Goal: Information Seeking & Learning: Learn about a topic

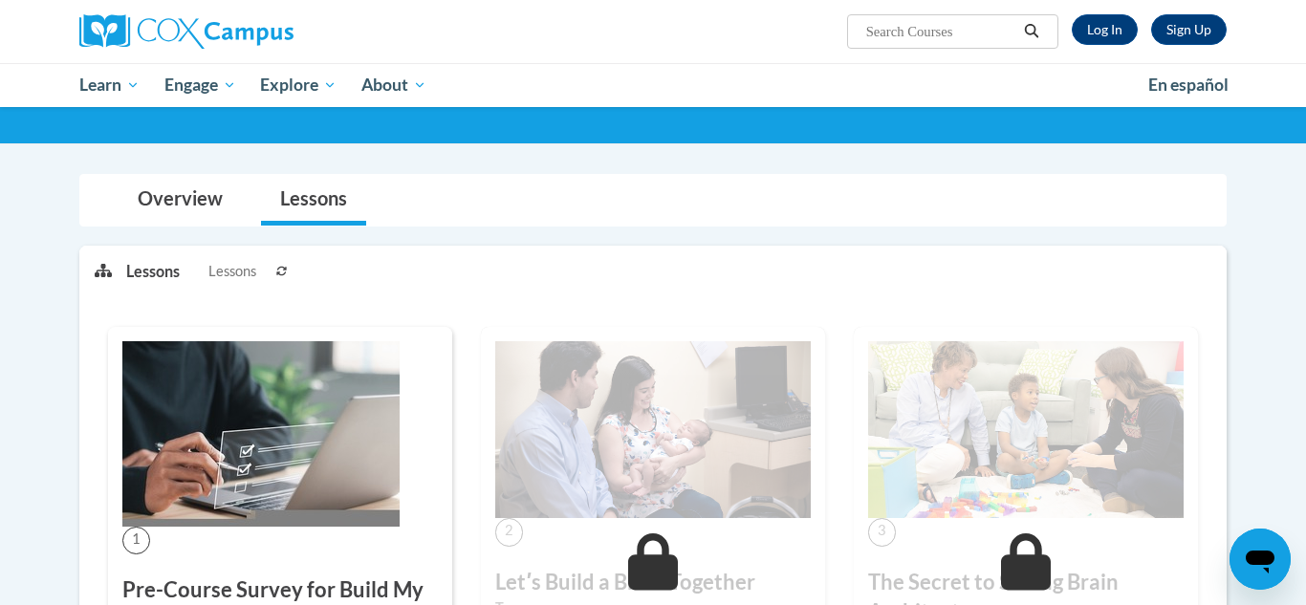
scroll to position [272, 0]
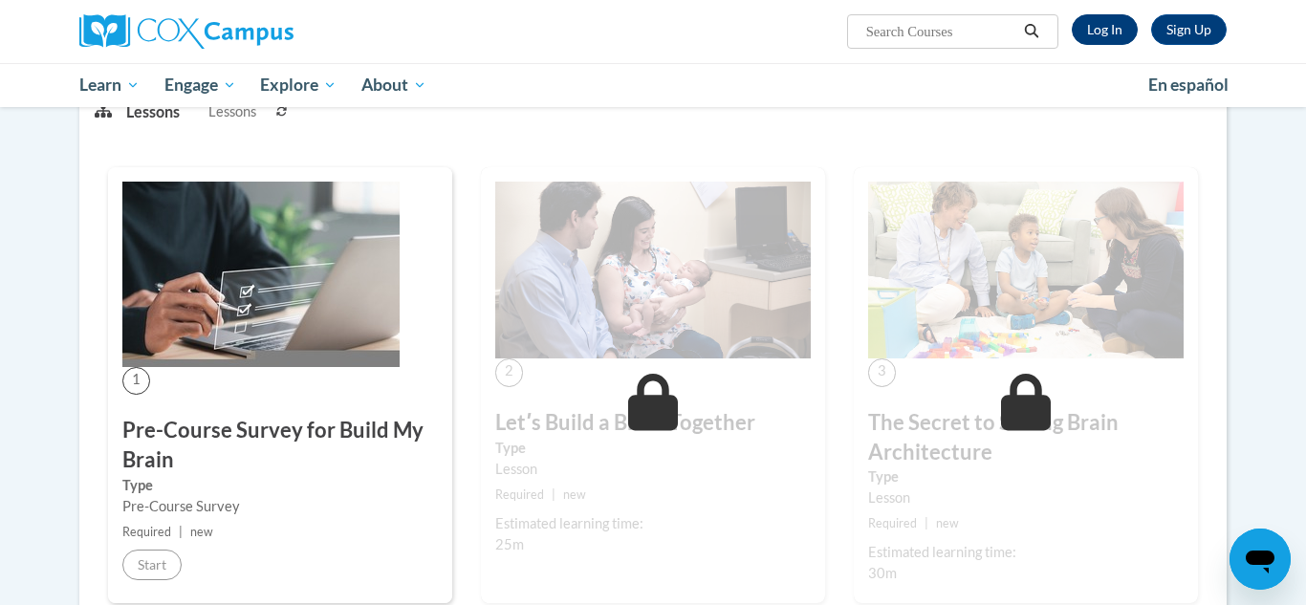
click at [1107, 37] on link "Log In" at bounding box center [1105, 29] width 66 height 31
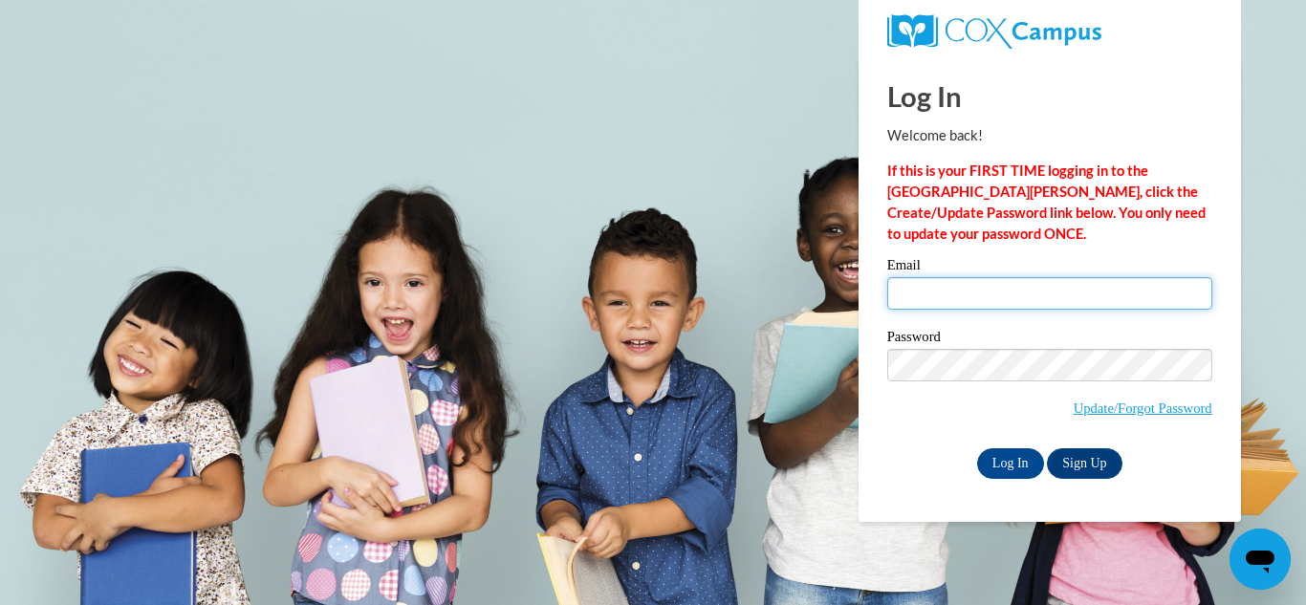
click at [1075, 290] on input "Email" at bounding box center [1050, 293] width 325 height 33
type input "astinson@grenadak12.com"
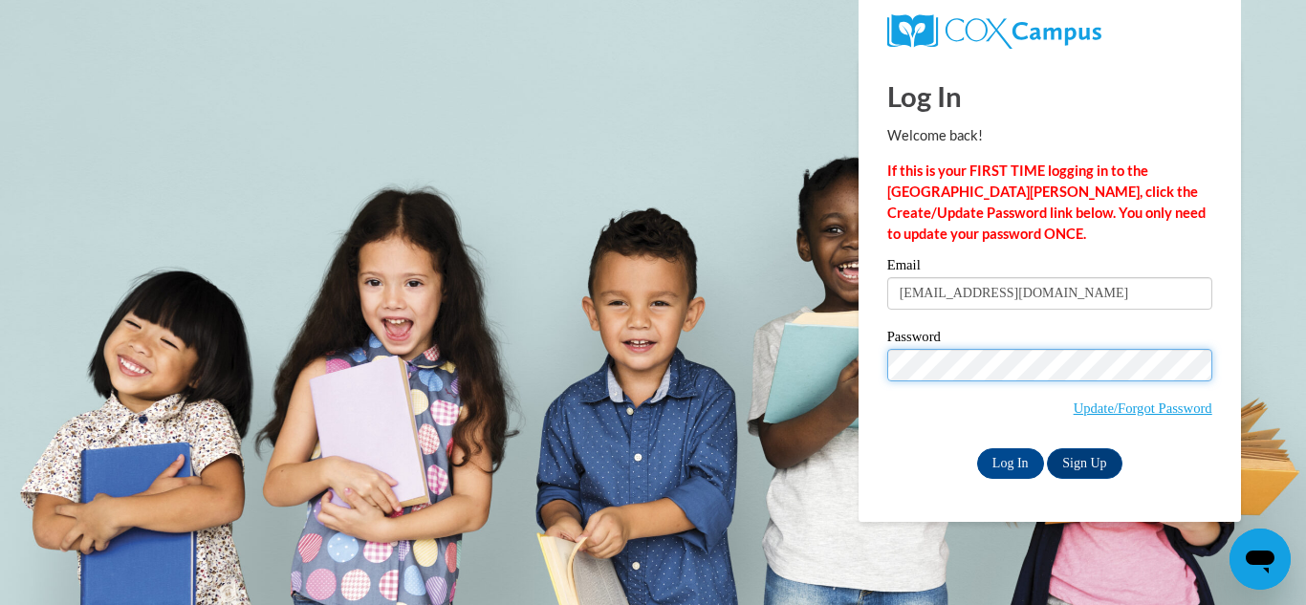
click at [977, 449] on input "Log In" at bounding box center [1010, 464] width 67 height 31
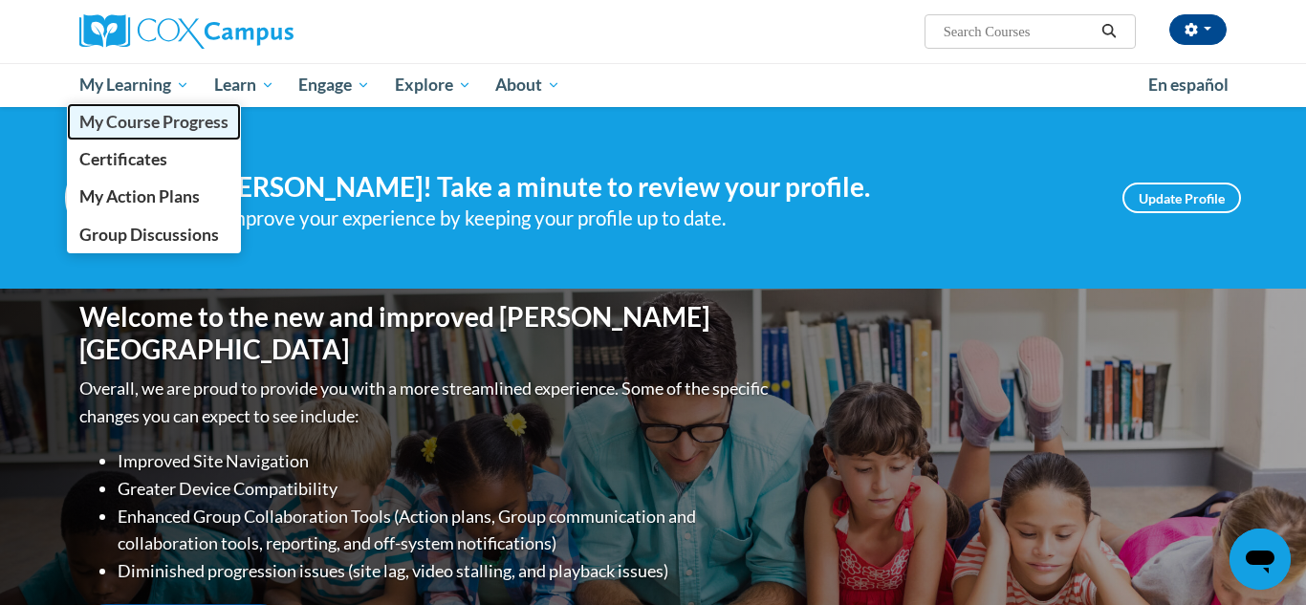
click at [121, 134] on link "My Course Progress" at bounding box center [154, 121] width 174 height 37
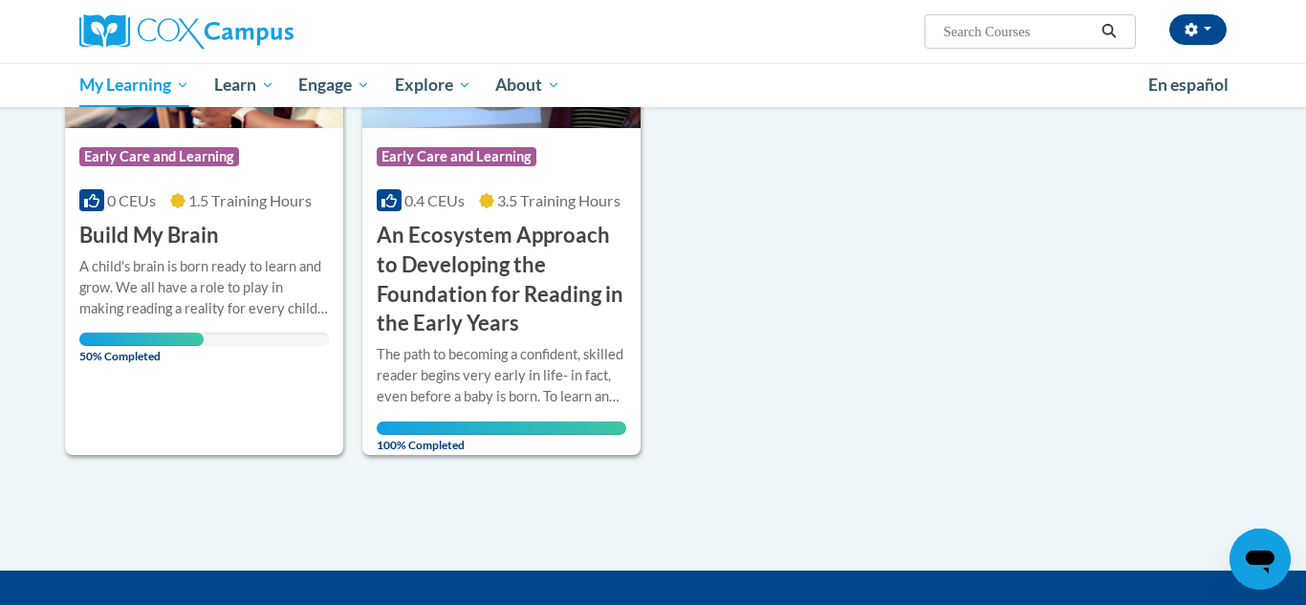
scroll to position [454, 0]
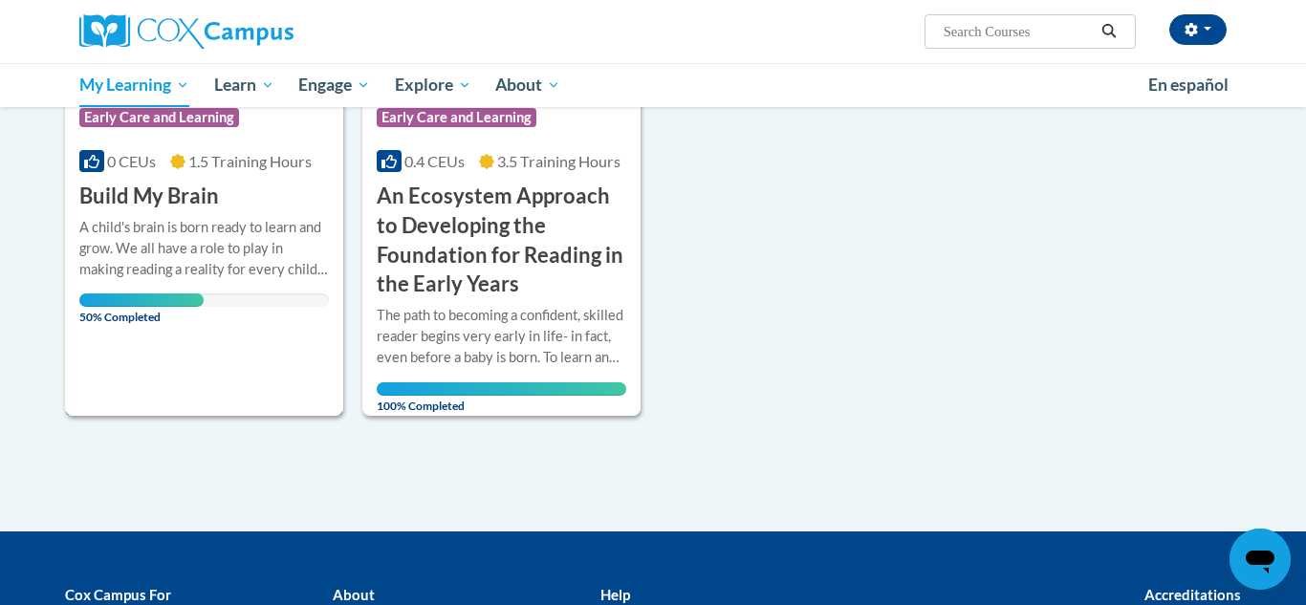
click at [159, 184] on h3 "Build My Brain" at bounding box center [149, 197] width 140 height 30
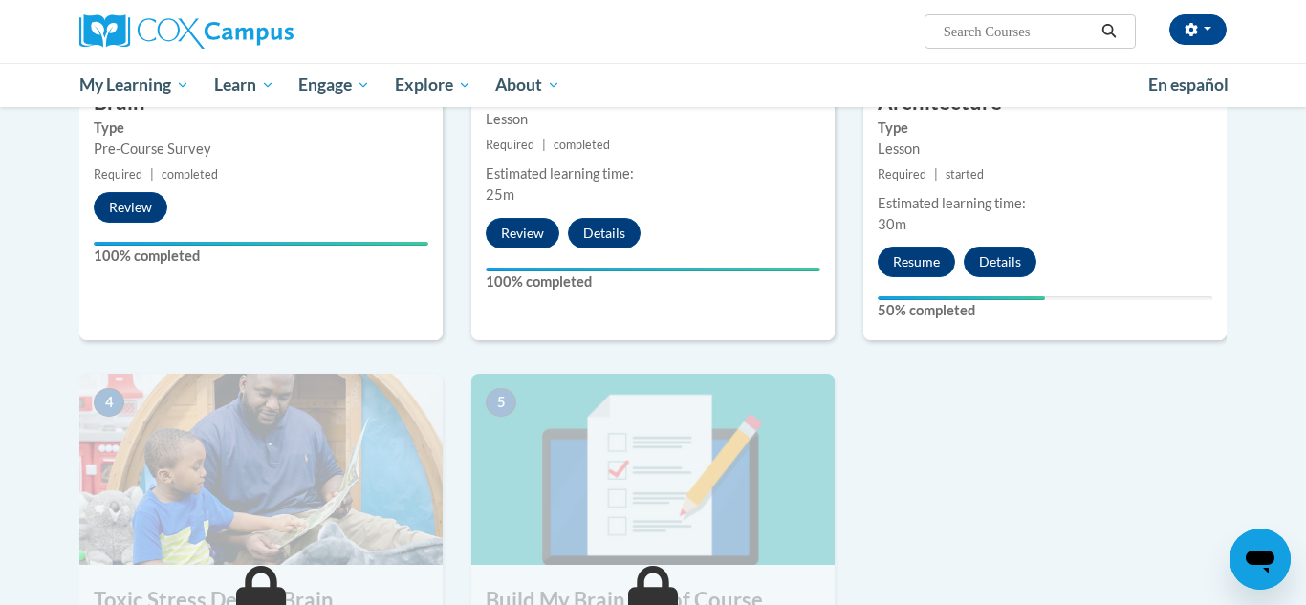
scroll to position [793, 0]
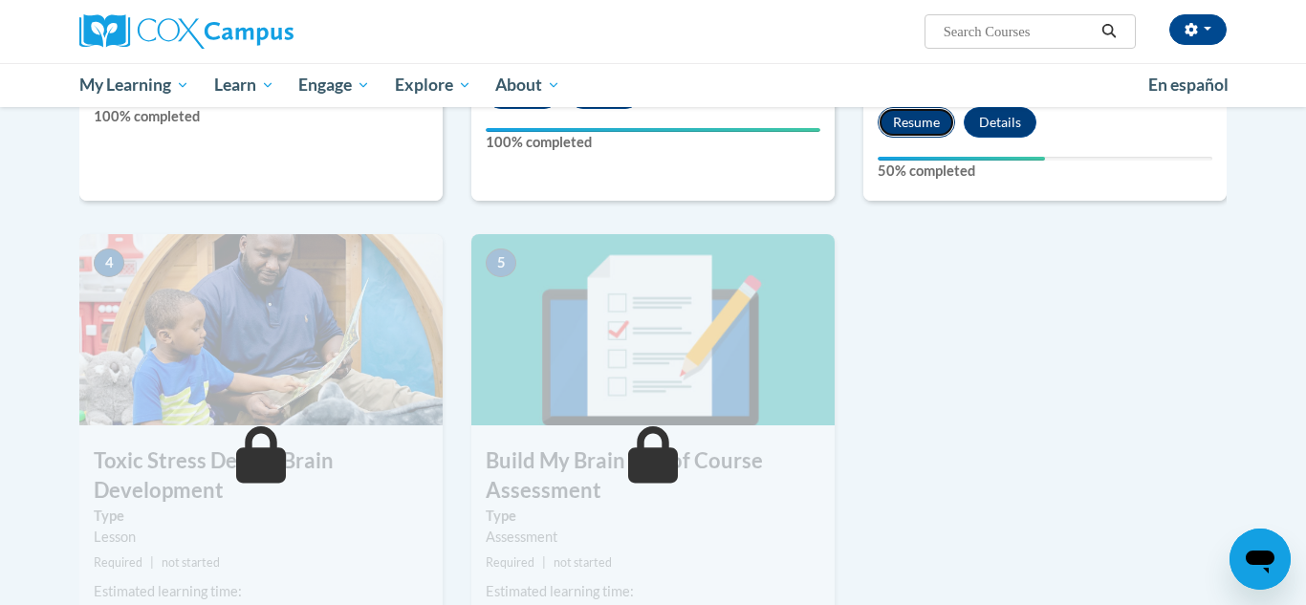
click at [894, 126] on button "Resume" at bounding box center [916, 122] width 77 height 31
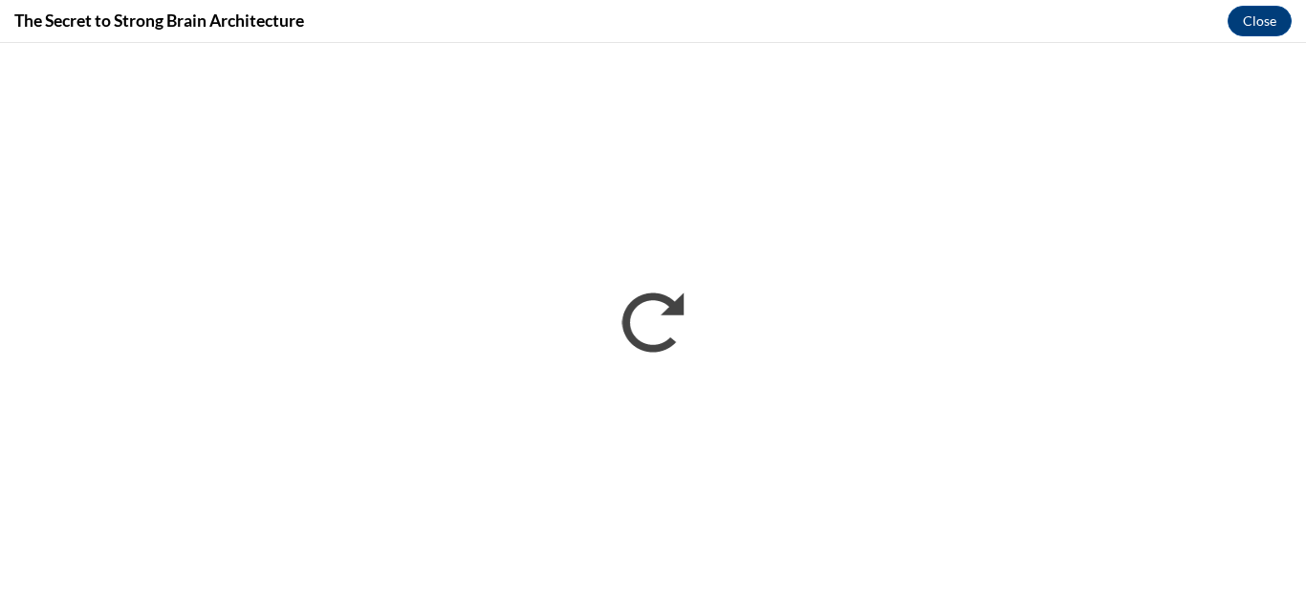
scroll to position [0, 0]
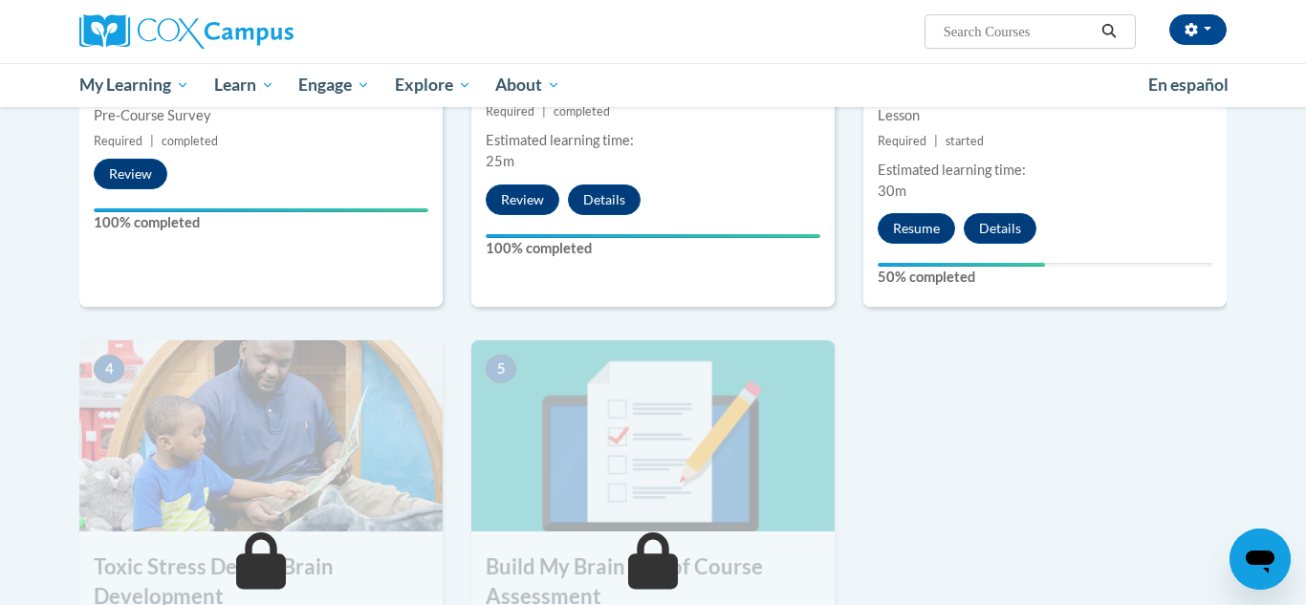
scroll to position [711, 0]
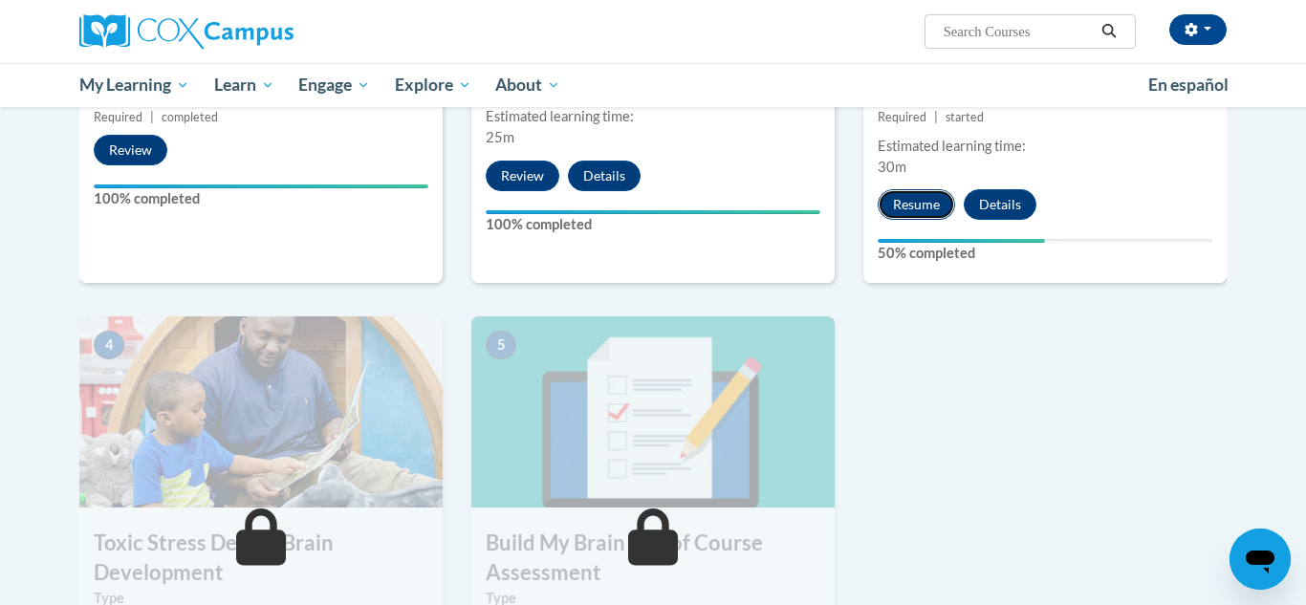
click at [923, 191] on button "Resume" at bounding box center [916, 204] width 77 height 31
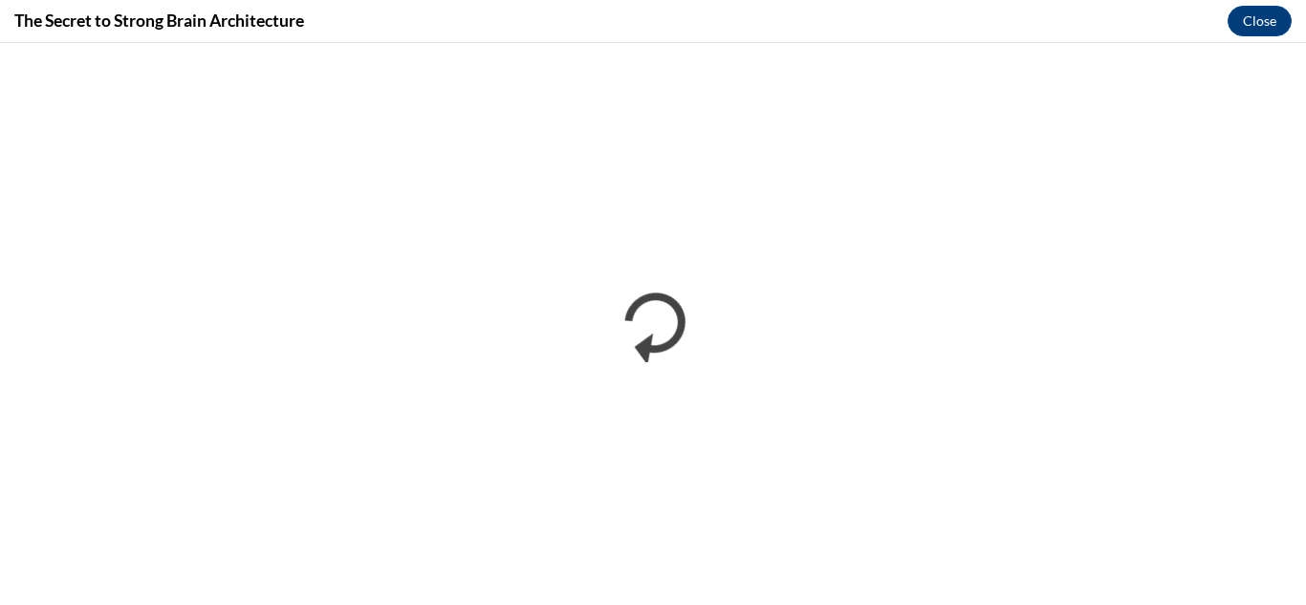
scroll to position [0, 0]
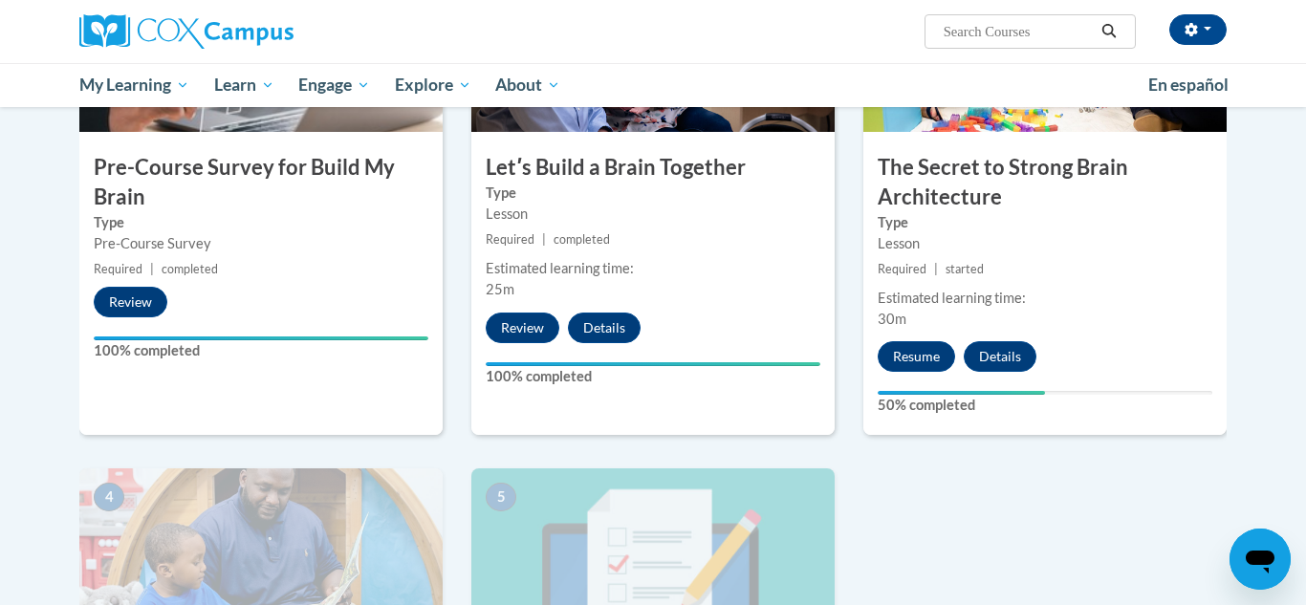
scroll to position [775, 0]
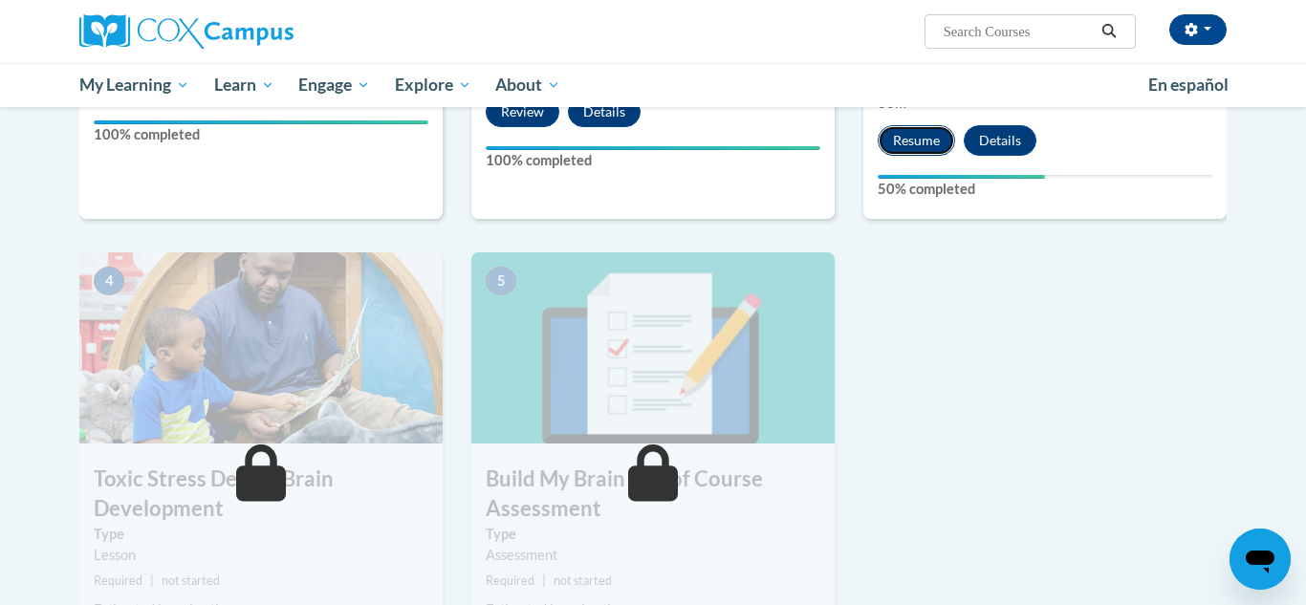
click at [915, 132] on button "Resume" at bounding box center [916, 140] width 77 height 31
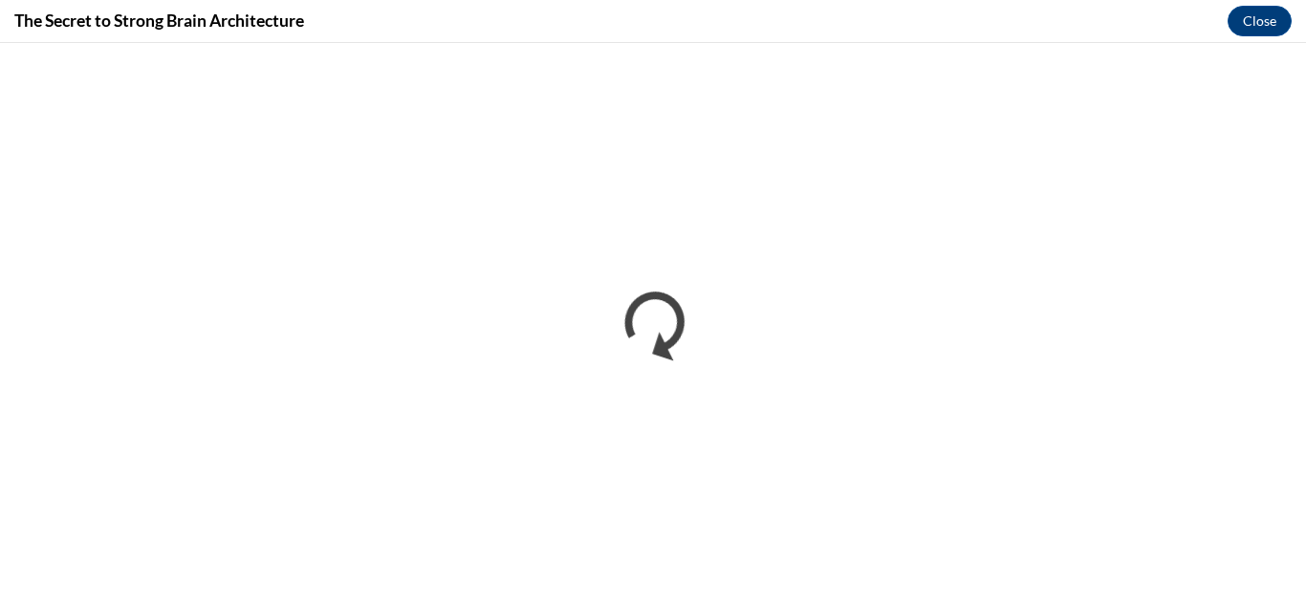
scroll to position [0, 0]
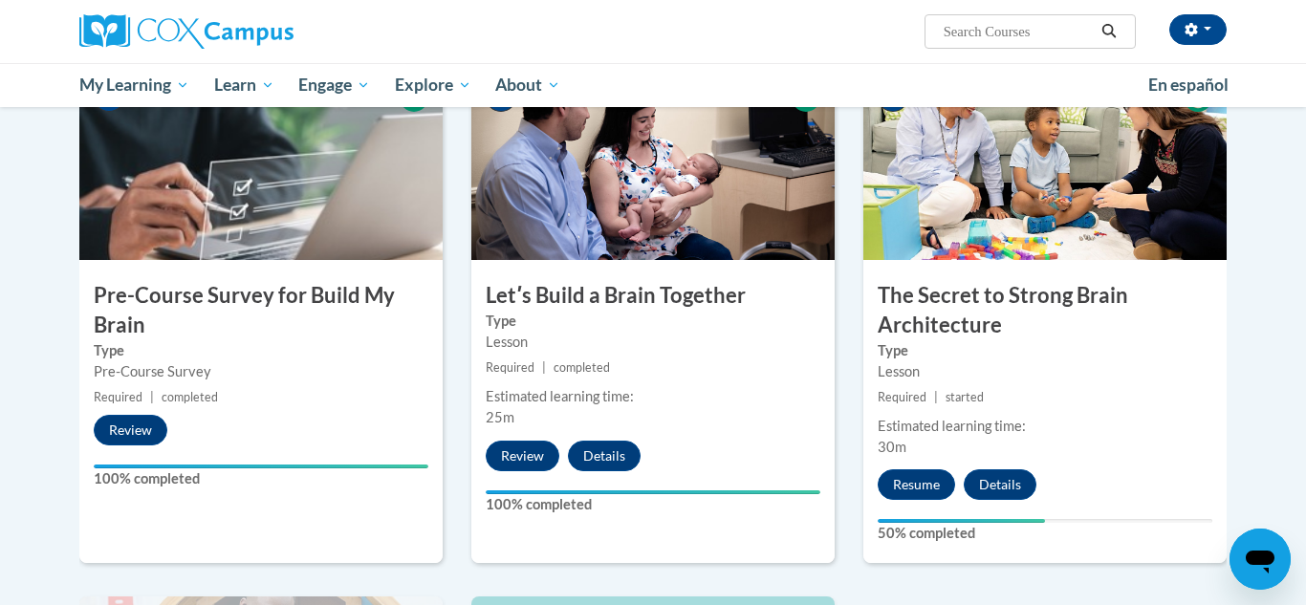
scroll to position [726, 0]
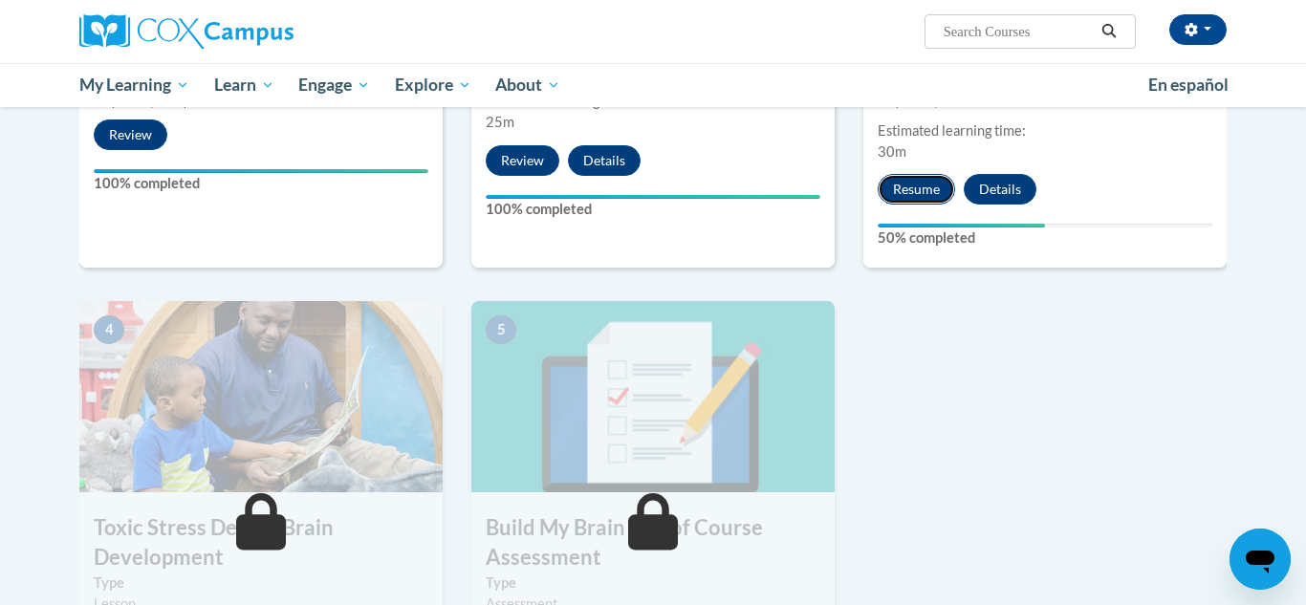
click at [909, 193] on button "Resume" at bounding box center [916, 189] width 77 height 31
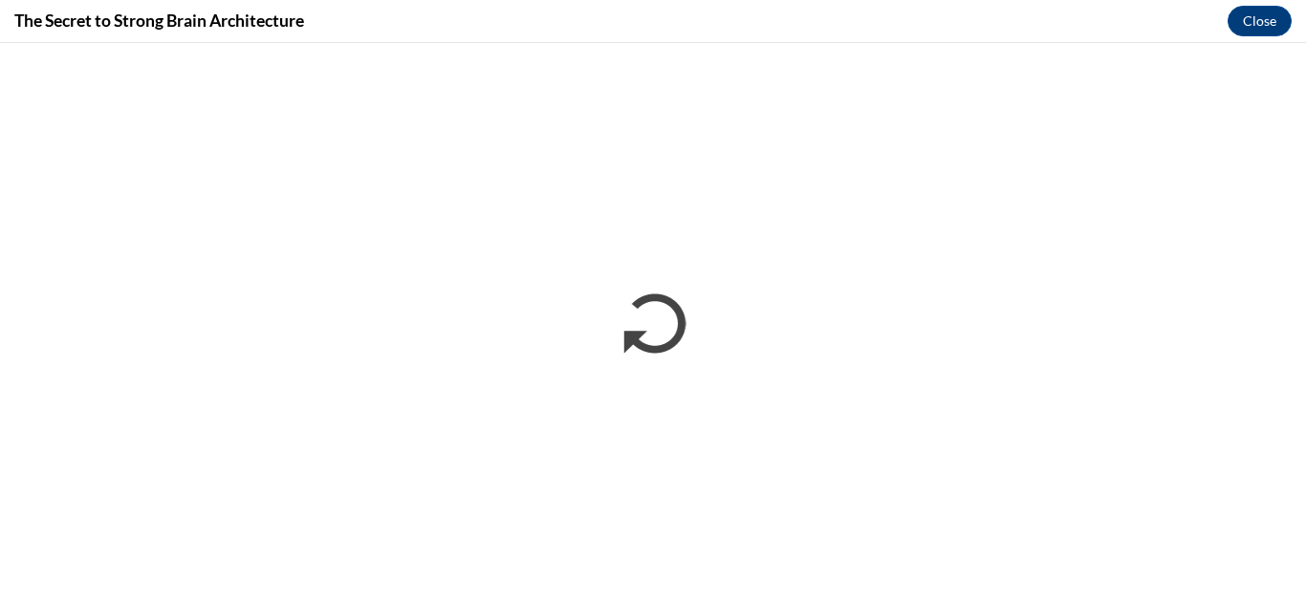
scroll to position [0, 0]
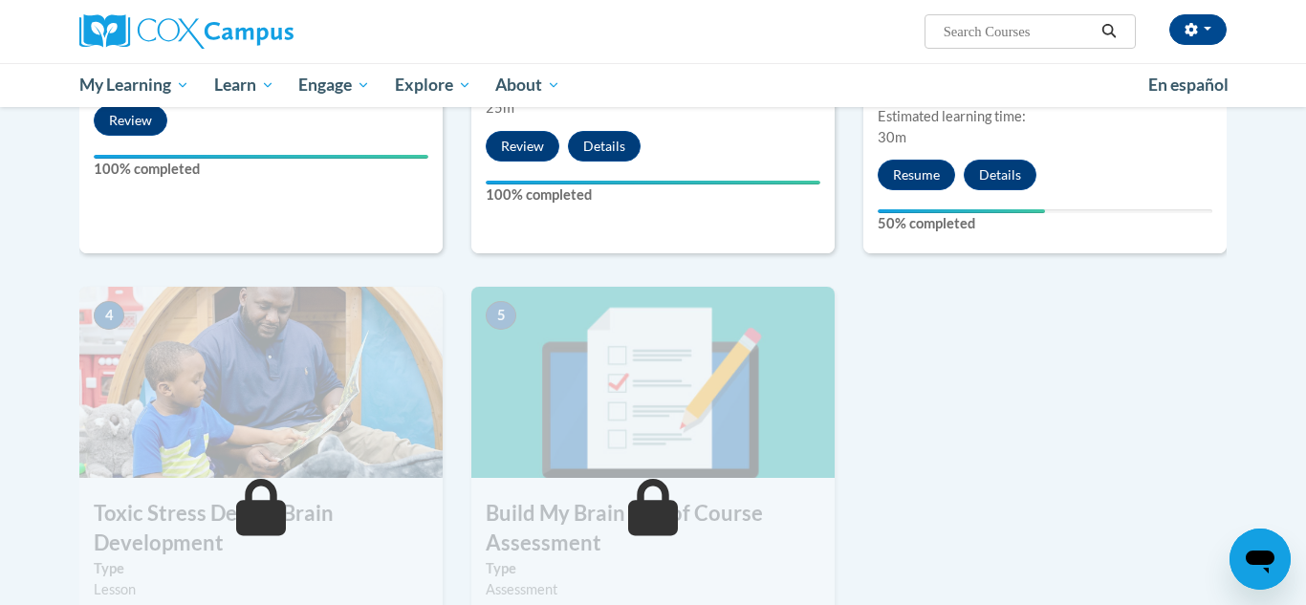
scroll to position [743, 0]
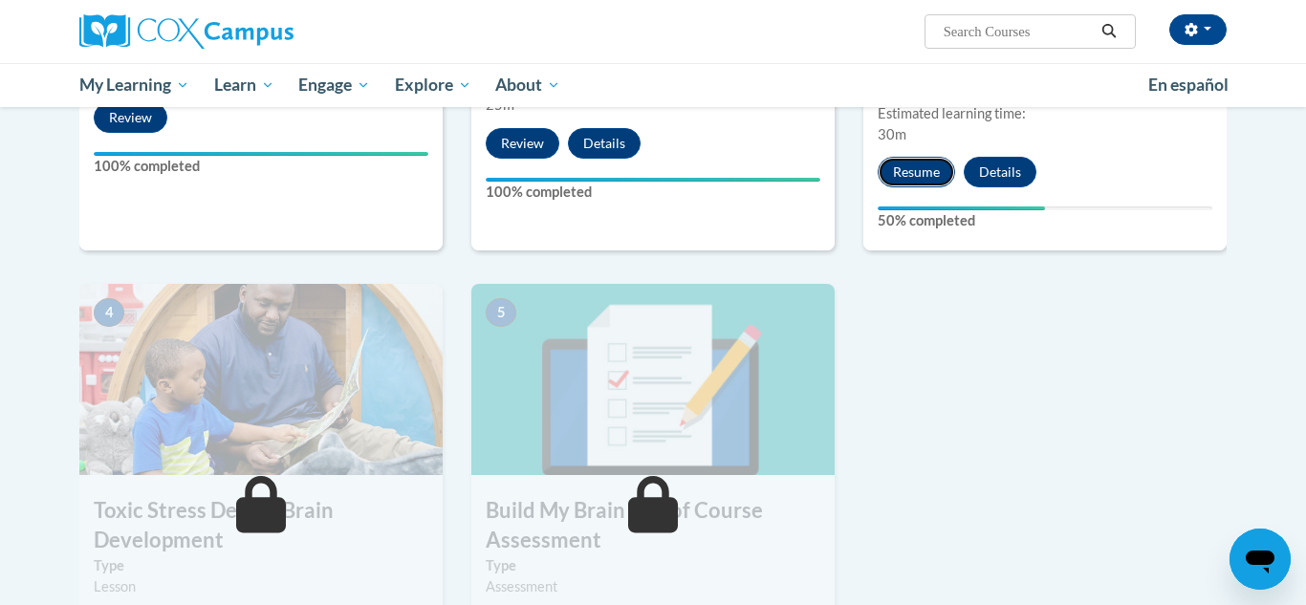
click at [923, 164] on button "Resume" at bounding box center [916, 172] width 77 height 31
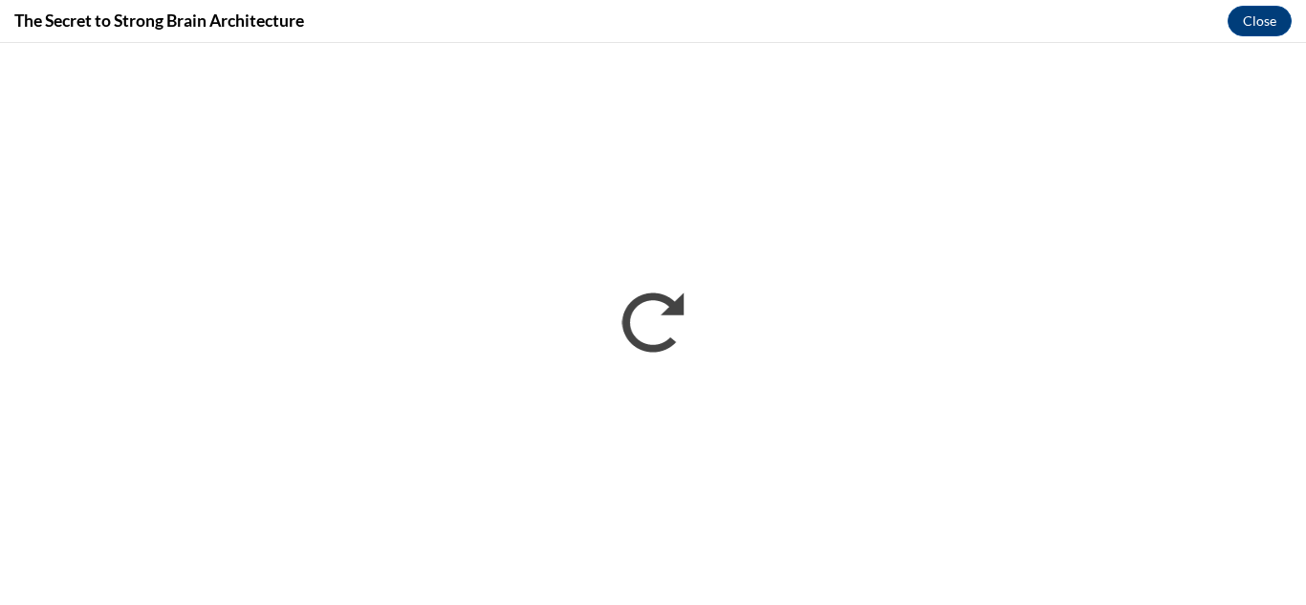
scroll to position [0, 0]
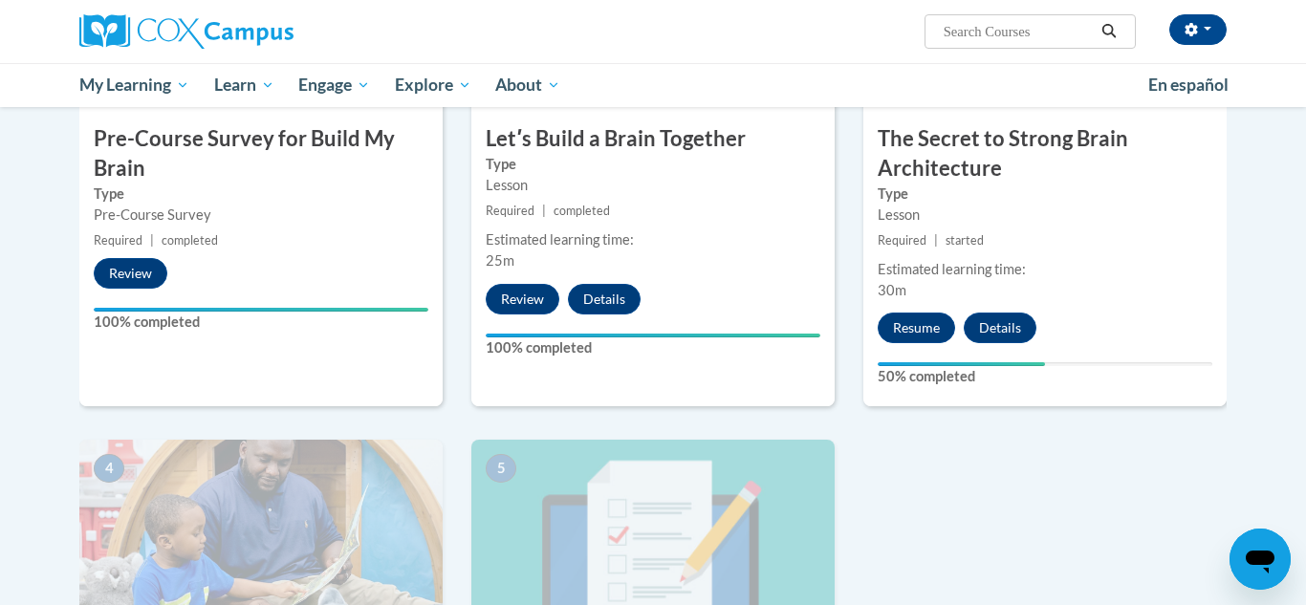
scroll to position [590, 0]
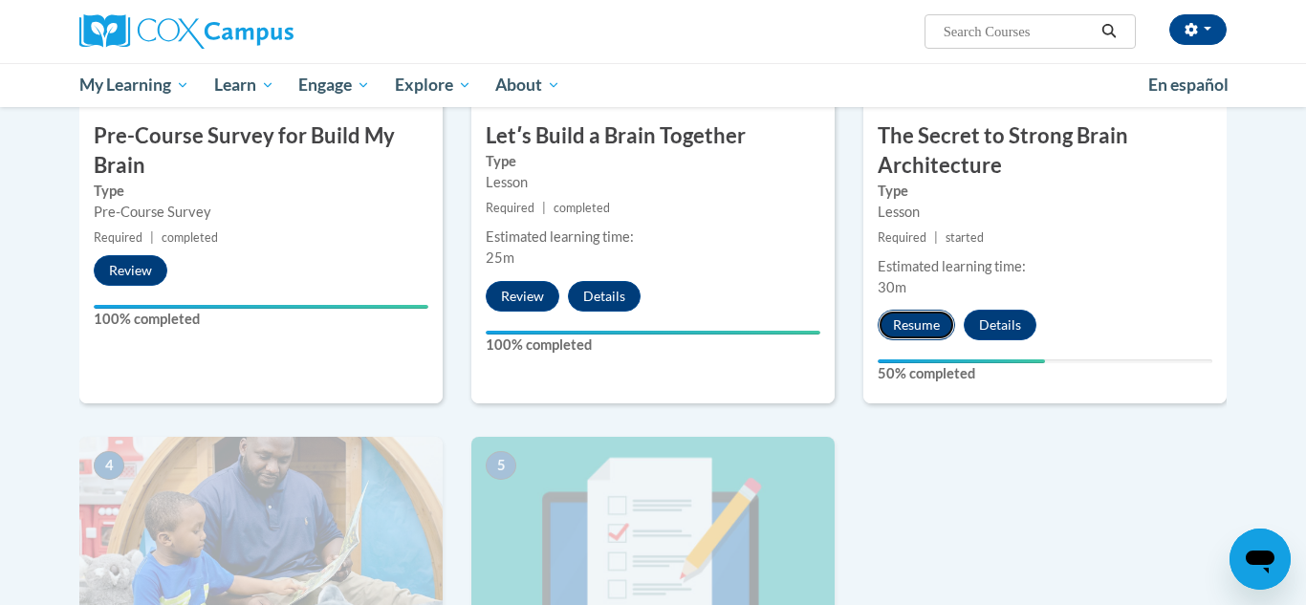
click at [920, 330] on button "Resume" at bounding box center [916, 325] width 77 height 31
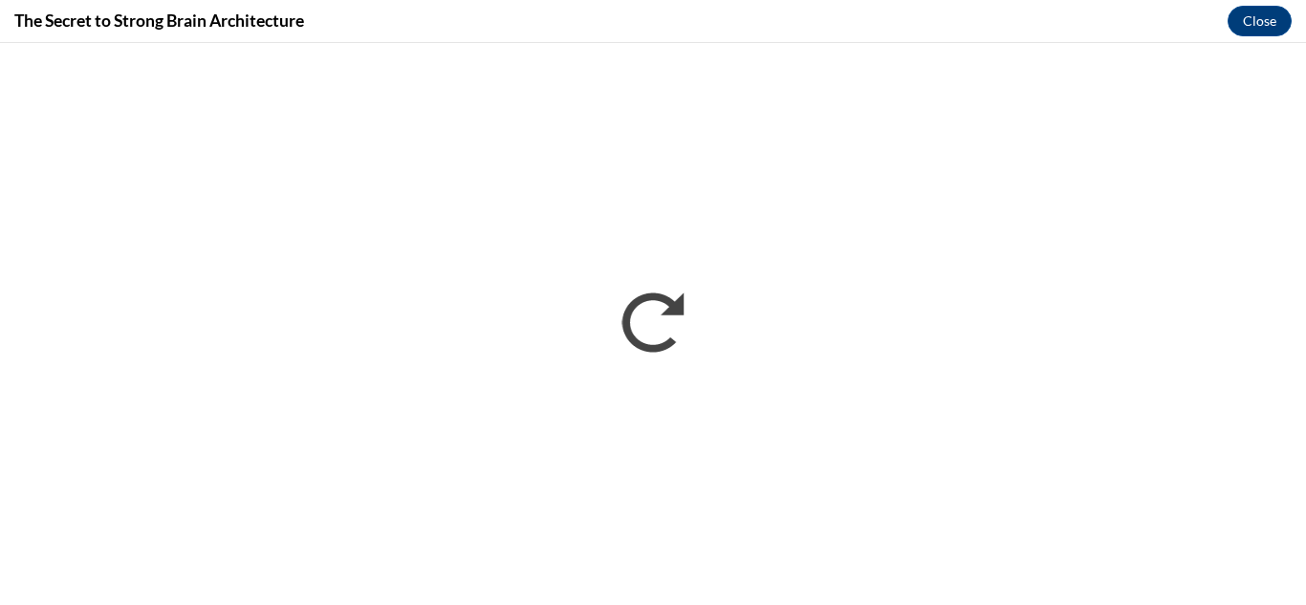
scroll to position [0, 0]
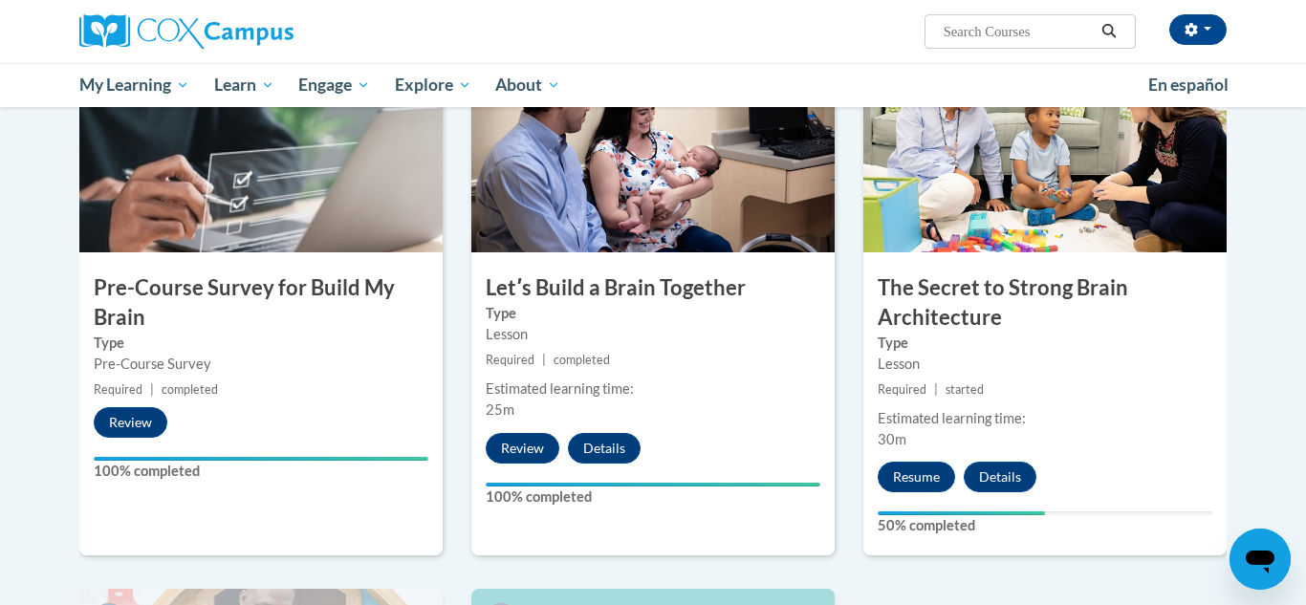
scroll to position [554, 0]
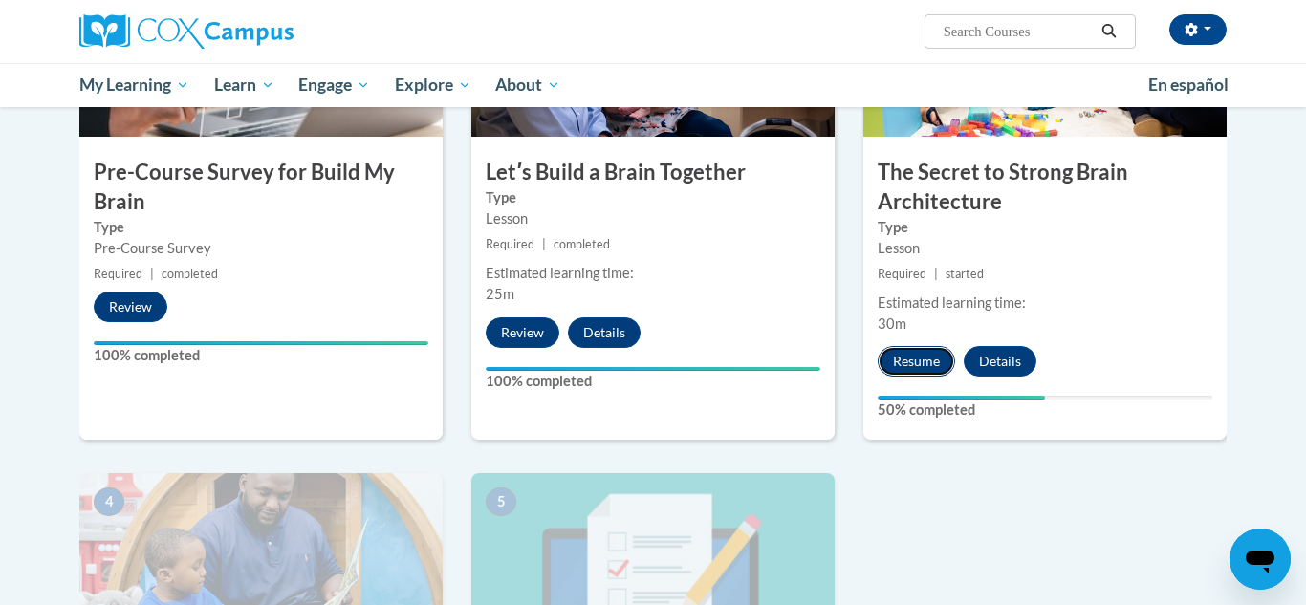
click at [916, 352] on button "Resume" at bounding box center [916, 361] width 77 height 31
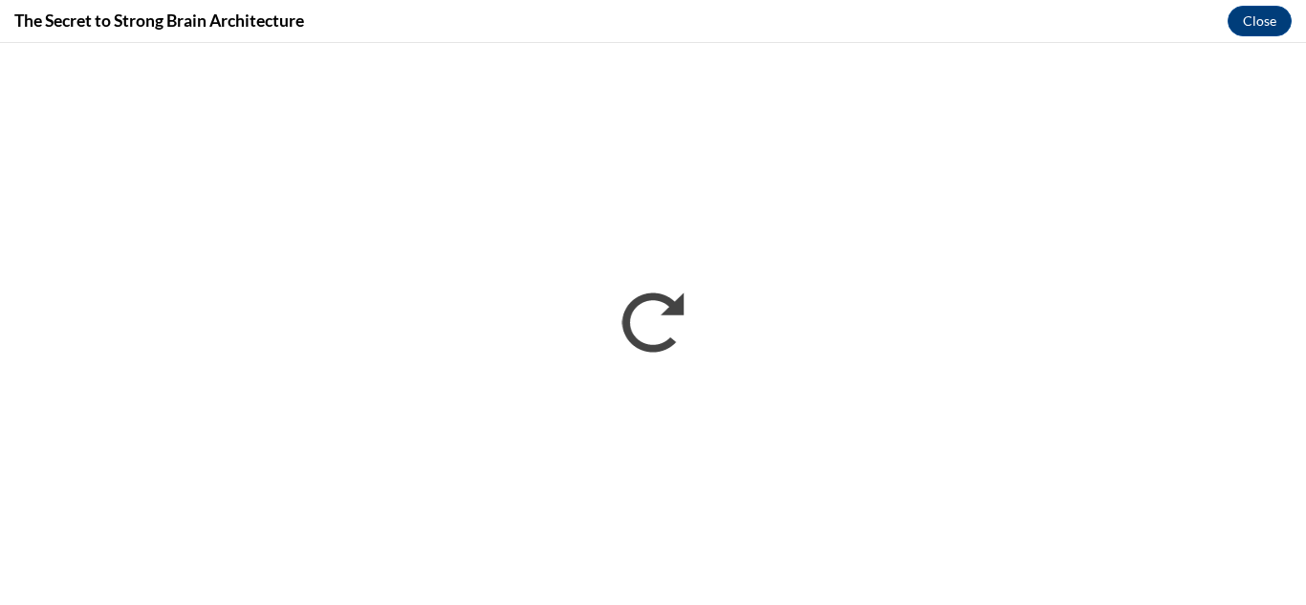
scroll to position [0, 0]
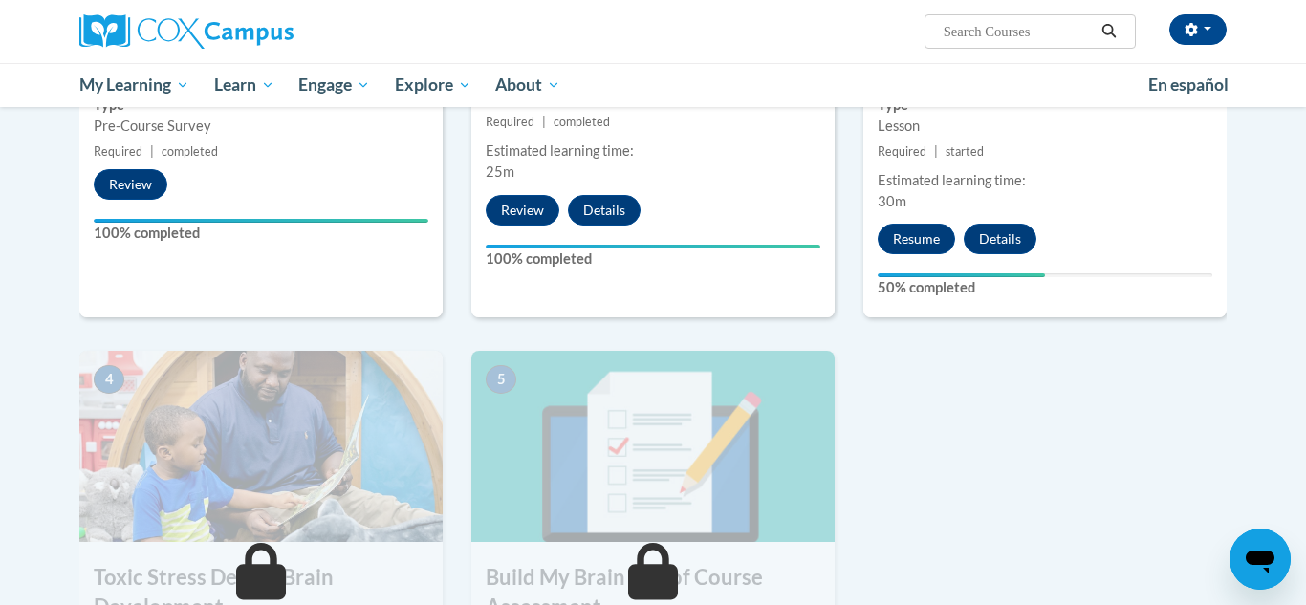
scroll to position [652, 0]
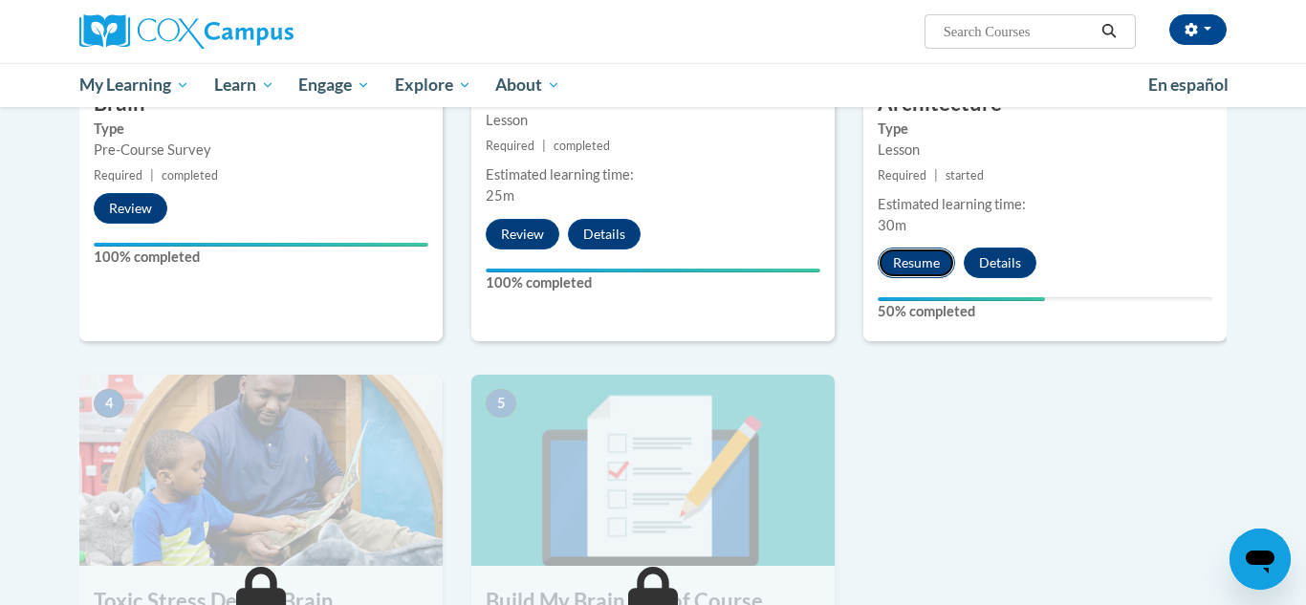
click at [916, 252] on button "Resume" at bounding box center [916, 263] width 77 height 31
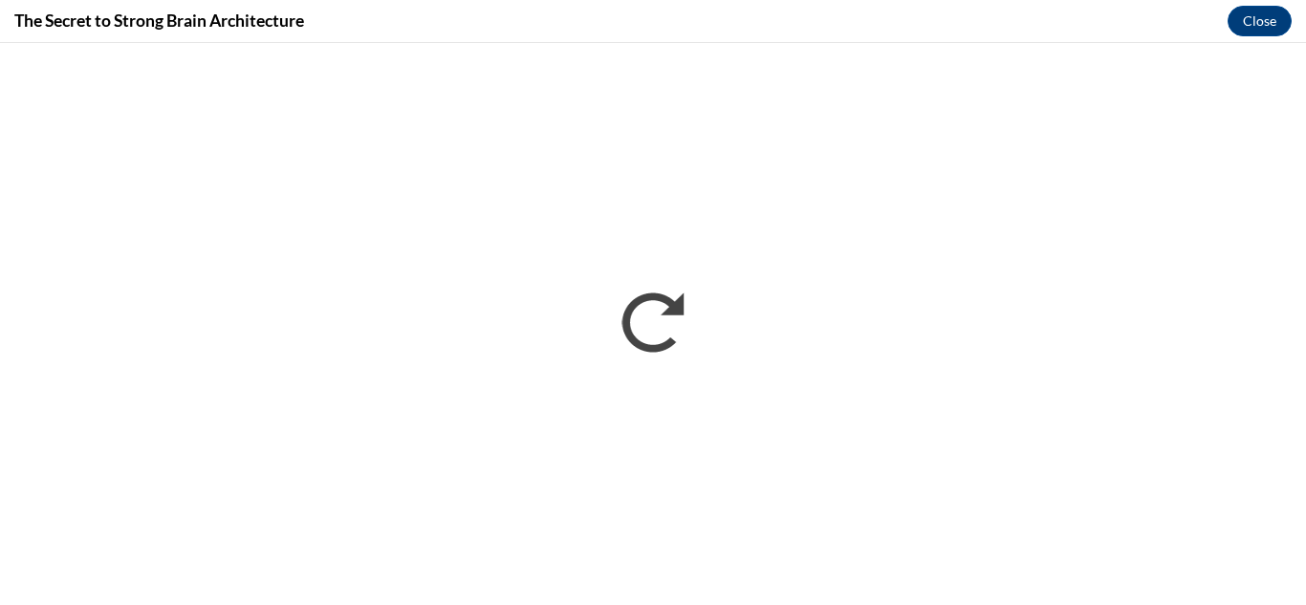
scroll to position [0, 0]
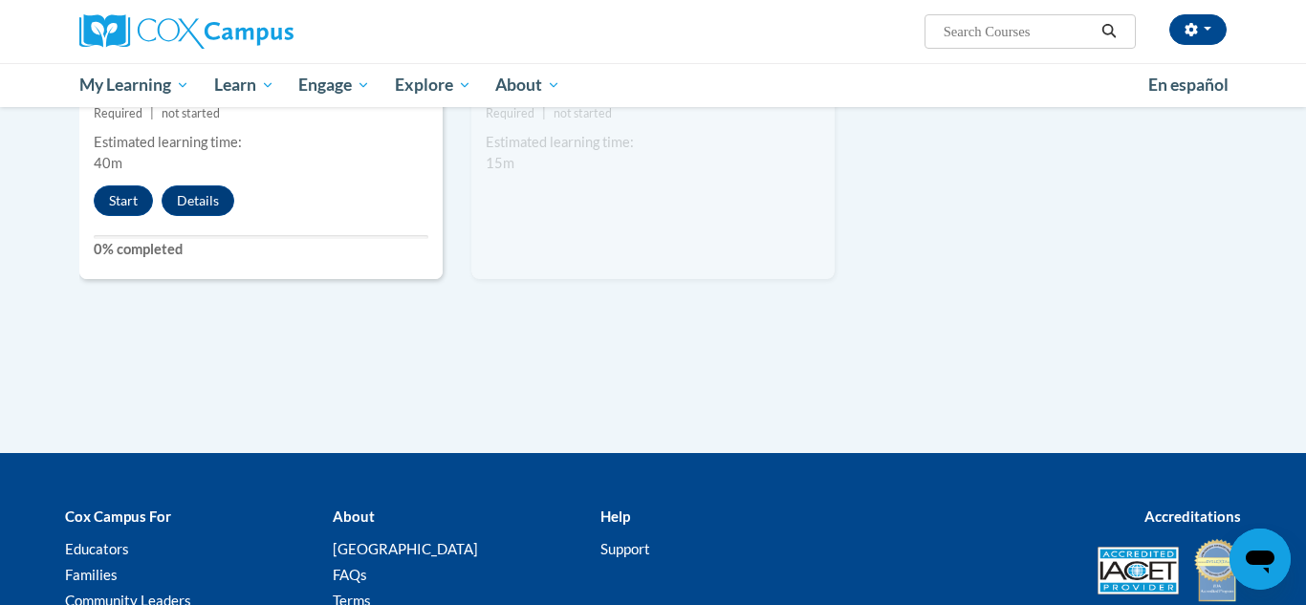
scroll to position [1242, 0]
click at [113, 198] on button "Start" at bounding box center [123, 201] width 59 height 31
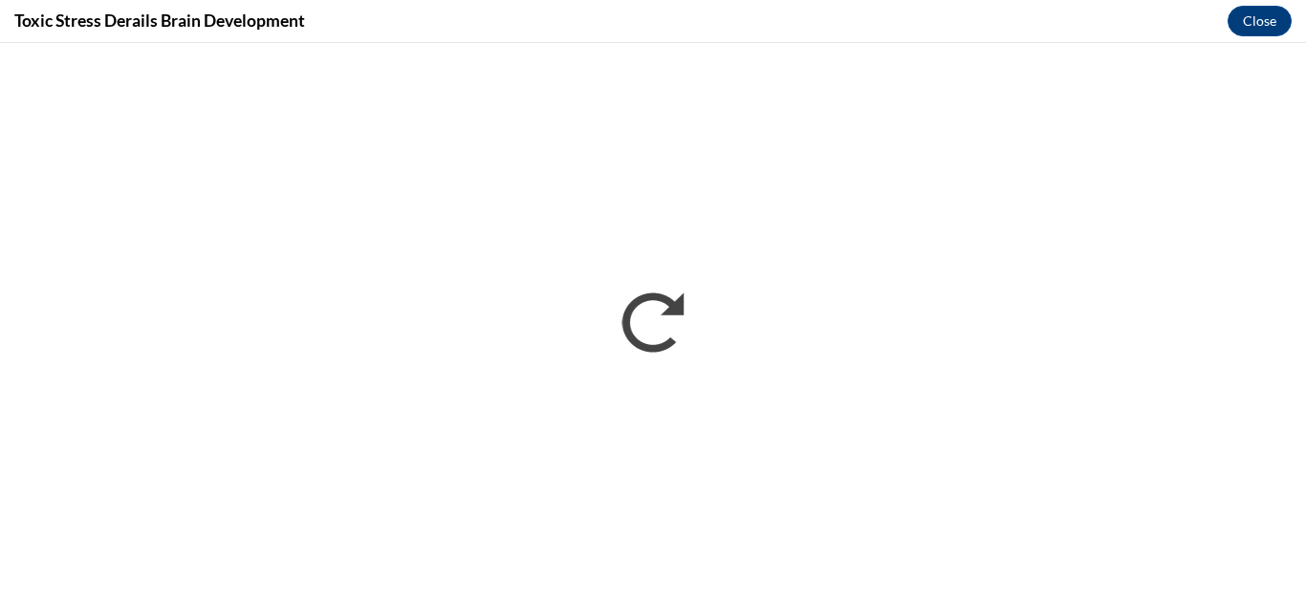
scroll to position [0, 0]
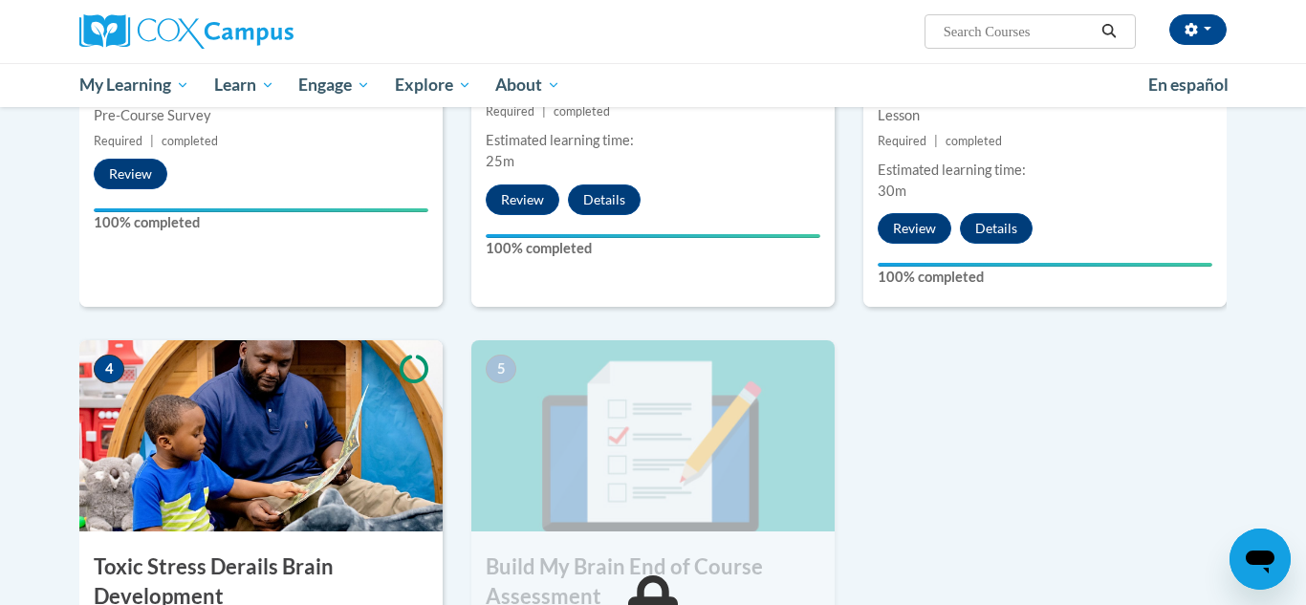
scroll to position [725, 0]
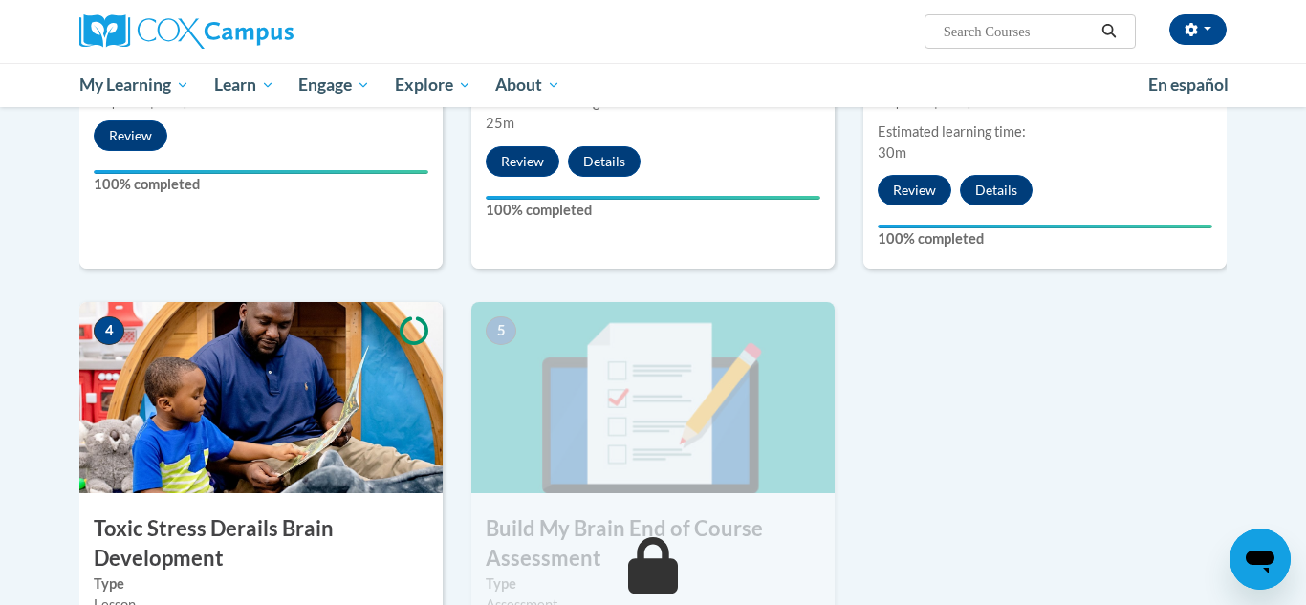
click at [193, 550] on h3 "Toxic Stress Derails Brain Development" at bounding box center [260, 544] width 363 height 59
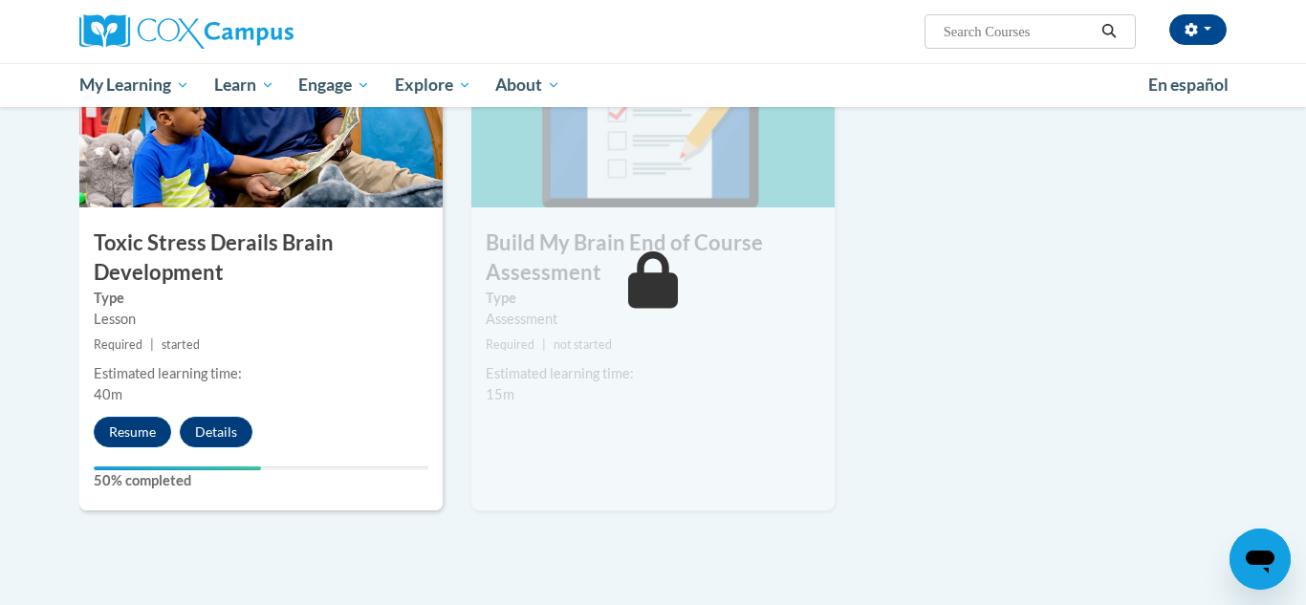
scroll to position [1037, 0]
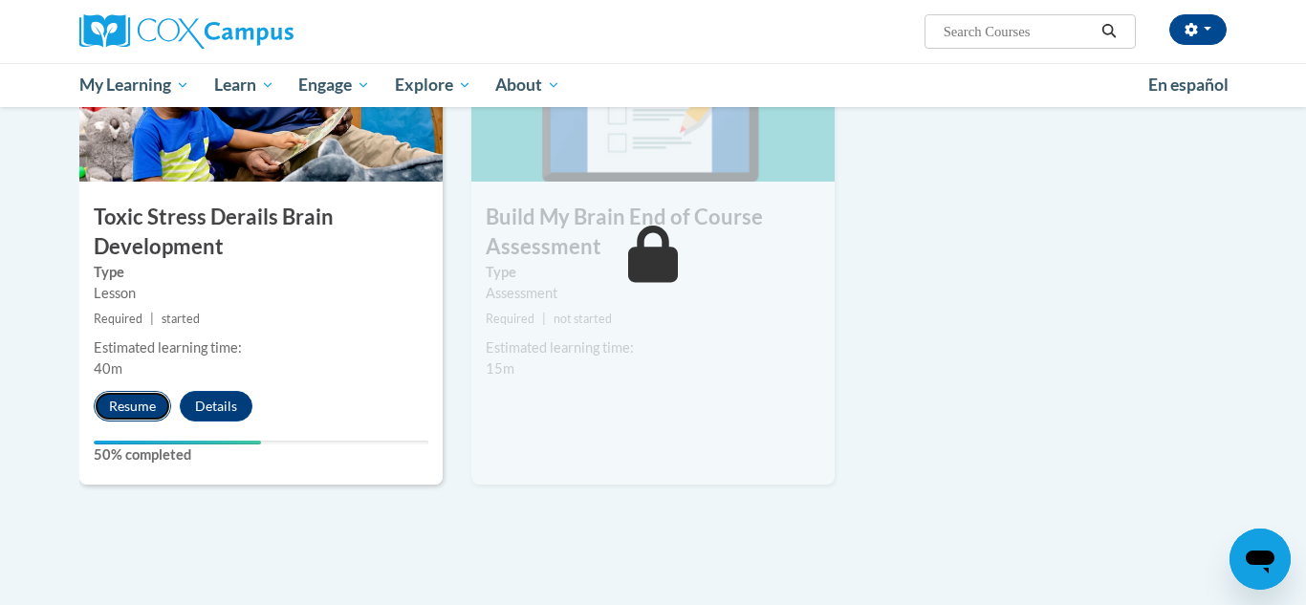
click at [107, 416] on button "Resume" at bounding box center [132, 406] width 77 height 31
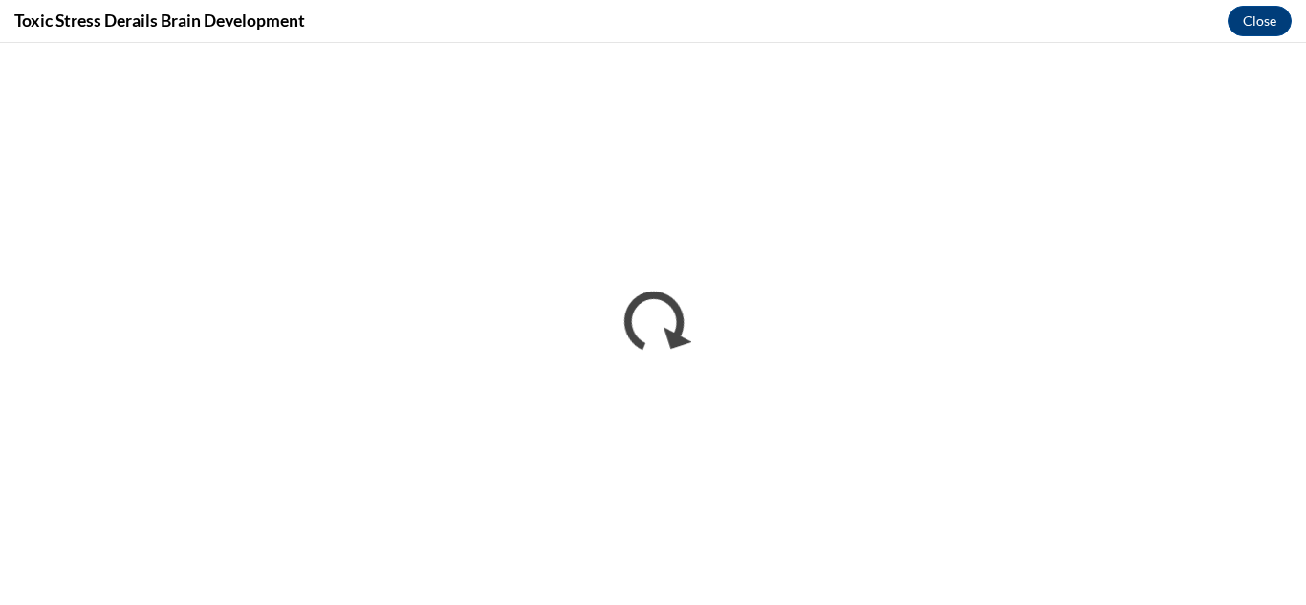
scroll to position [0, 0]
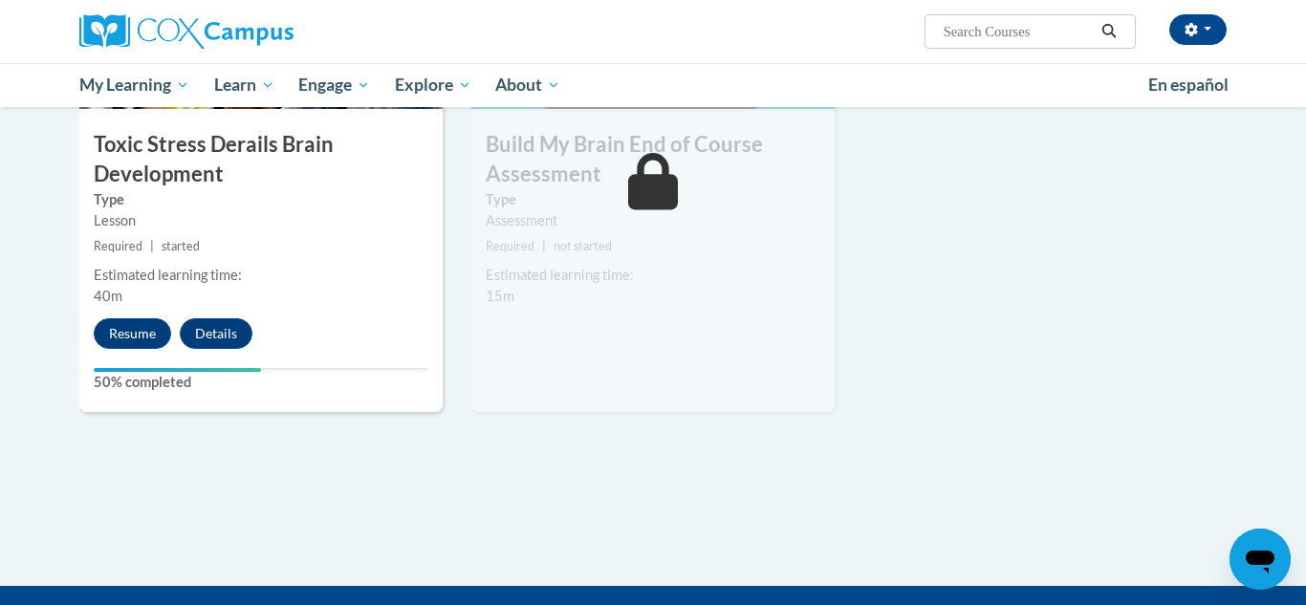
scroll to position [1212, 0]
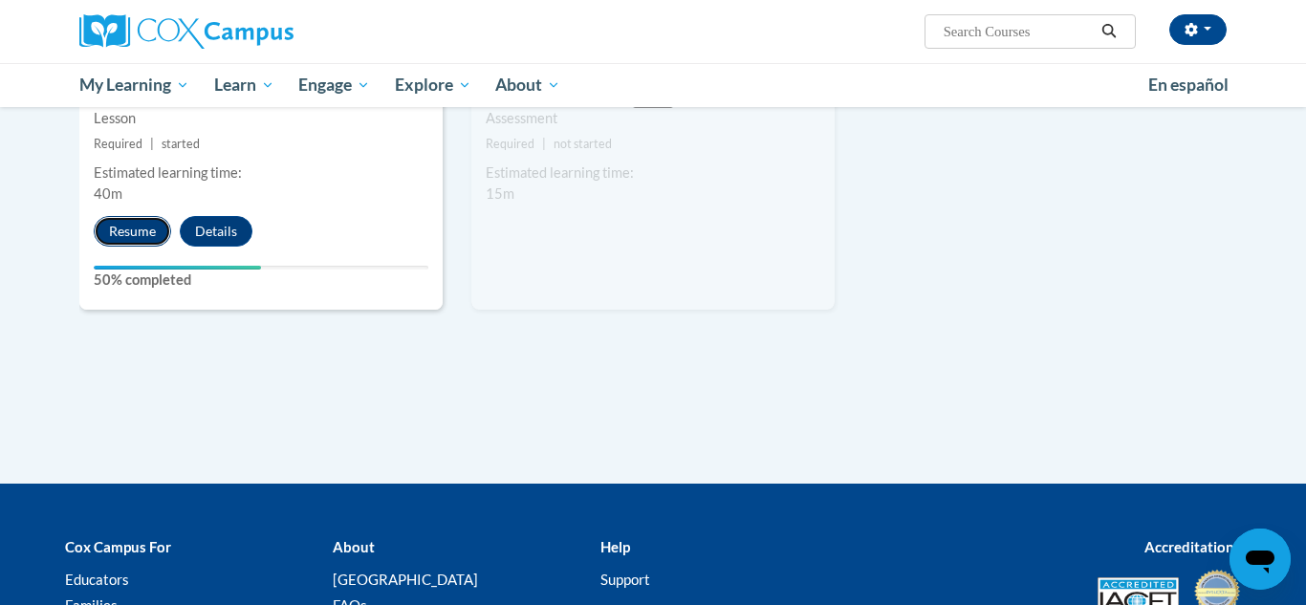
click at [148, 240] on button "Resume" at bounding box center [132, 231] width 77 height 31
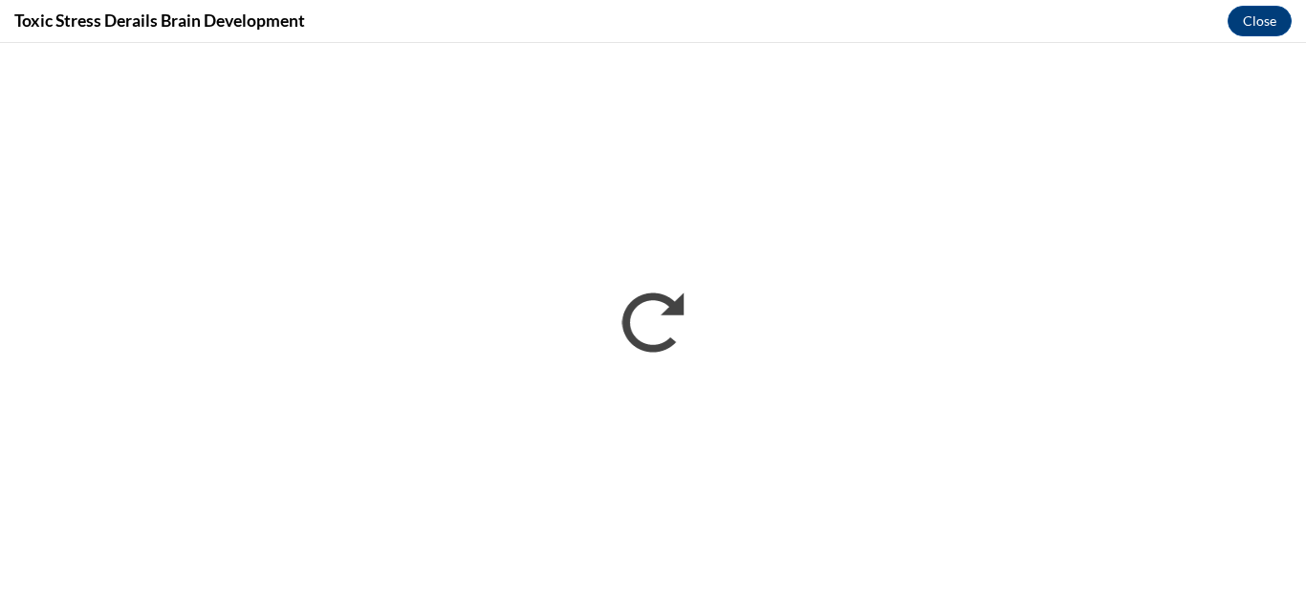
scroll to position [0, 0]
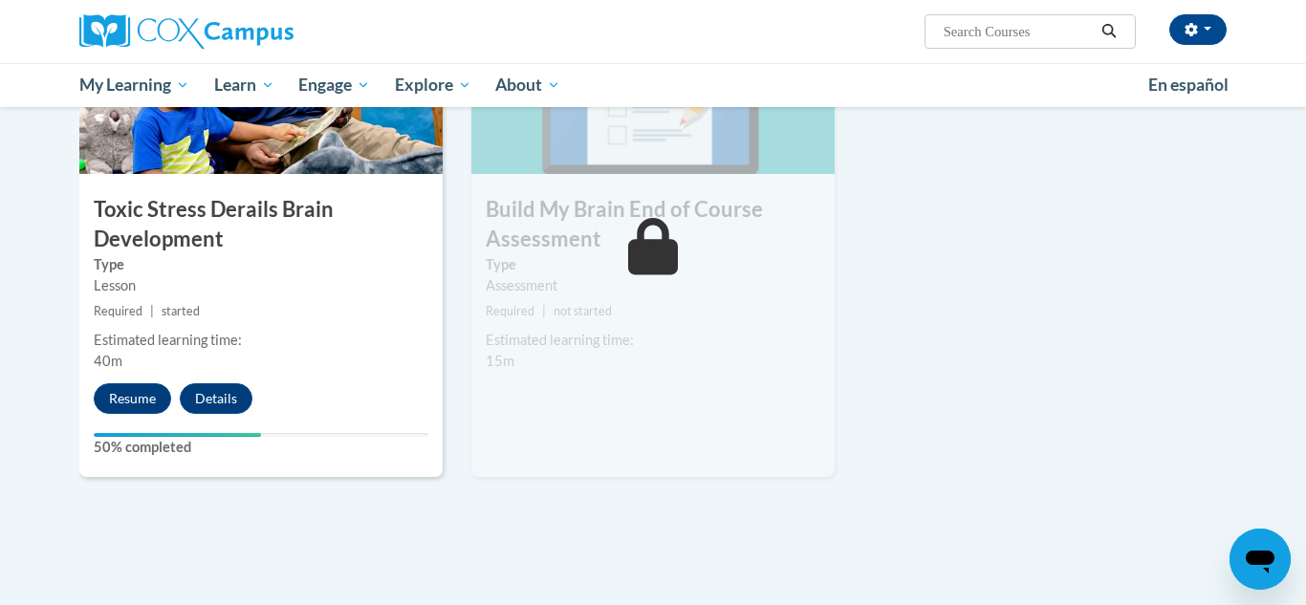
scroll to position [1105, 0]
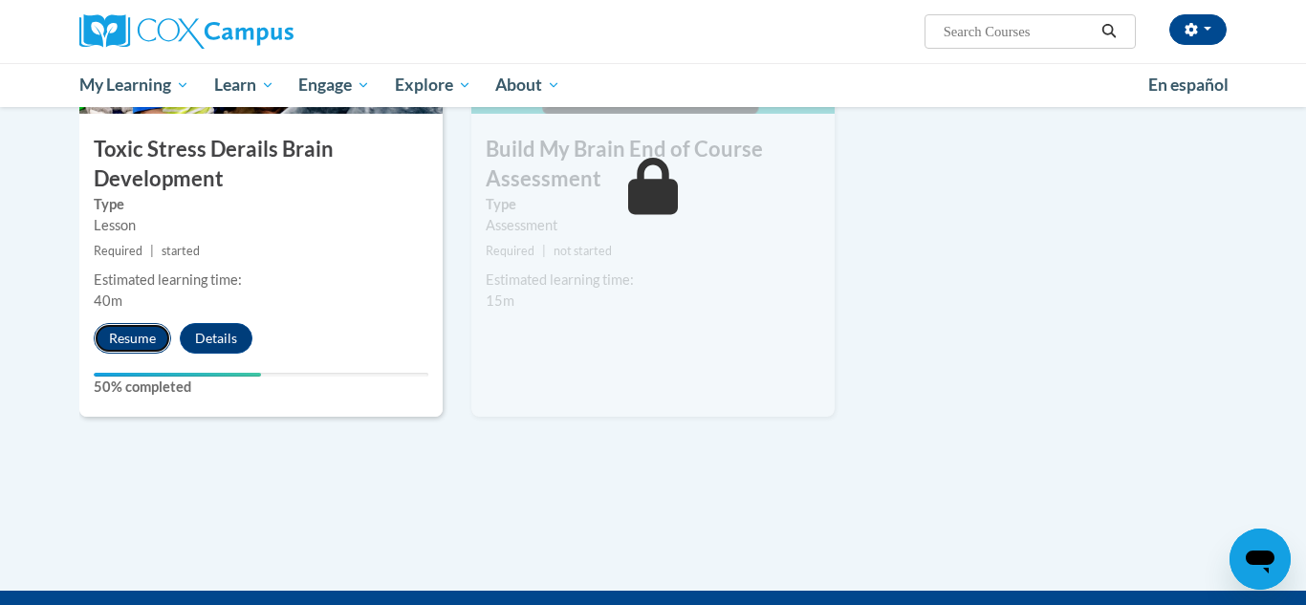
click at [108, 345] on button "Resume" at bounding box center [132, 338] width 77 height 31
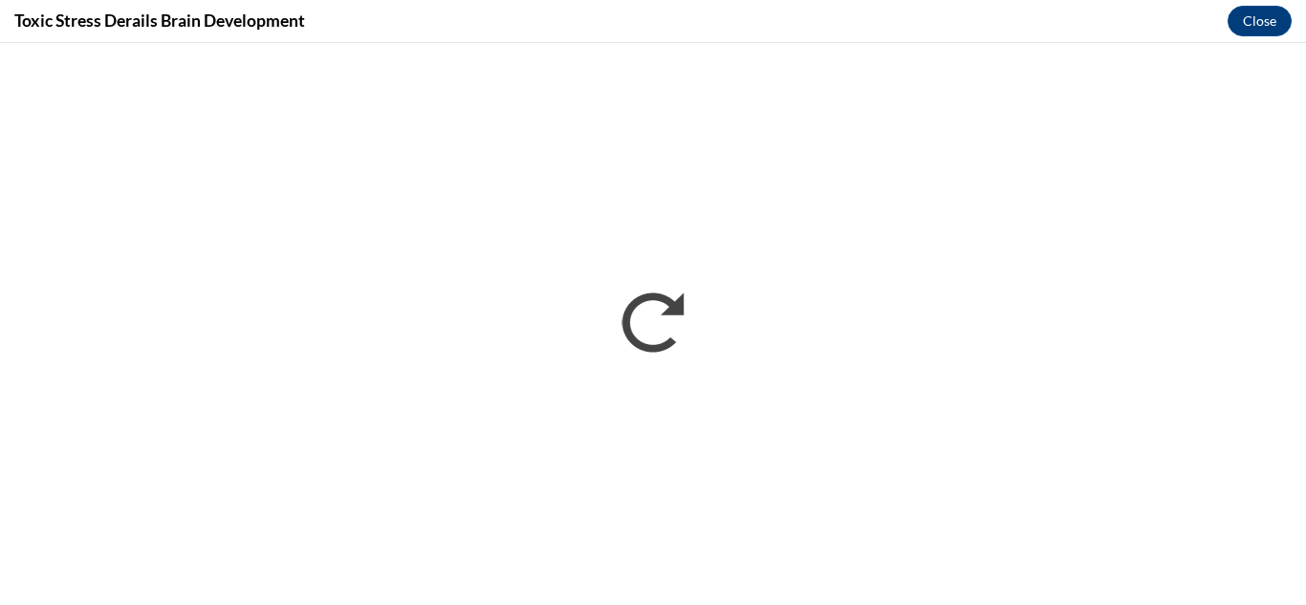
scroll to position [0, 0]
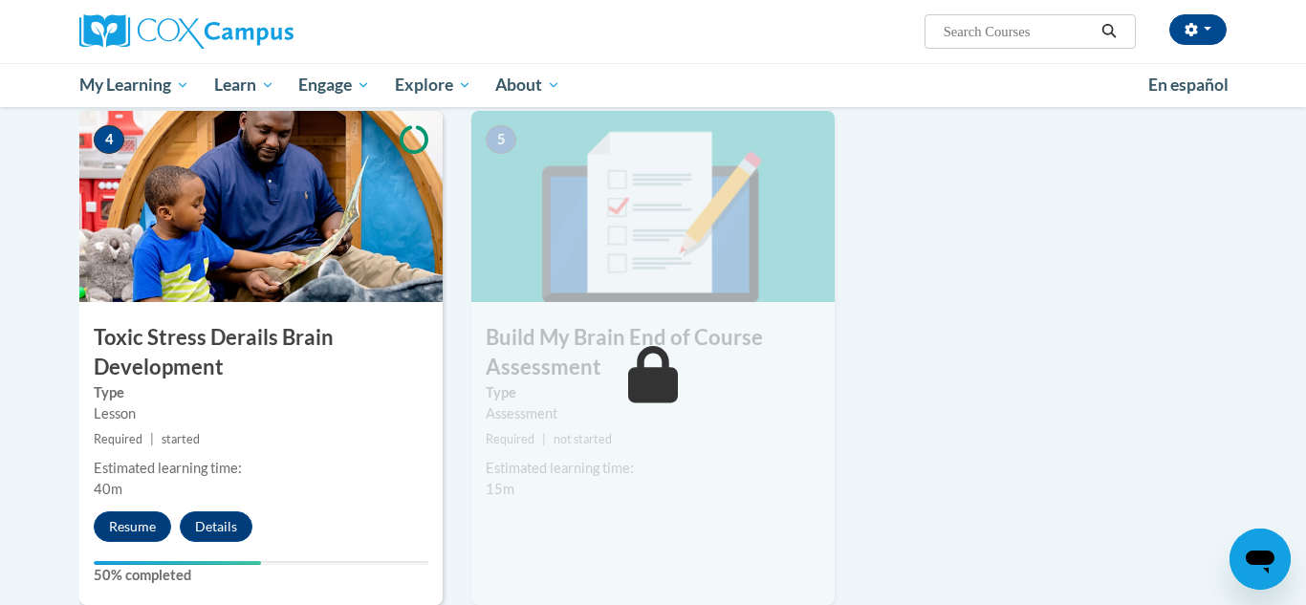
scroll to position [939, 0]
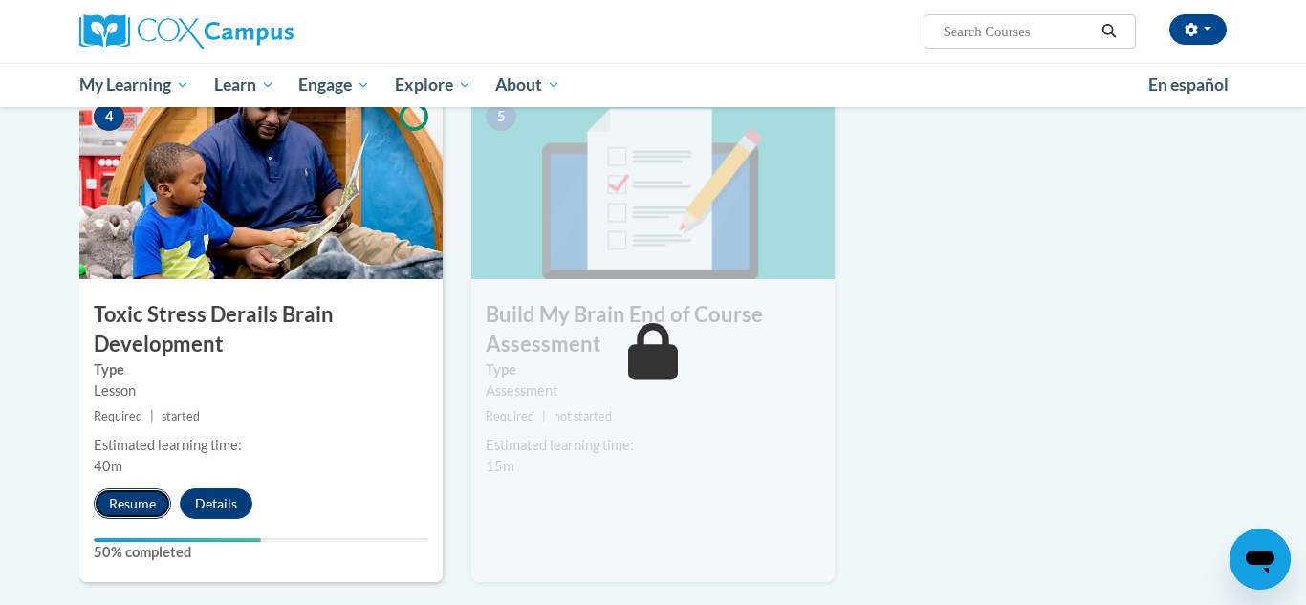
click at [145, 513] on button "Resume" at bounding box center [132, 504] width 77 height 31
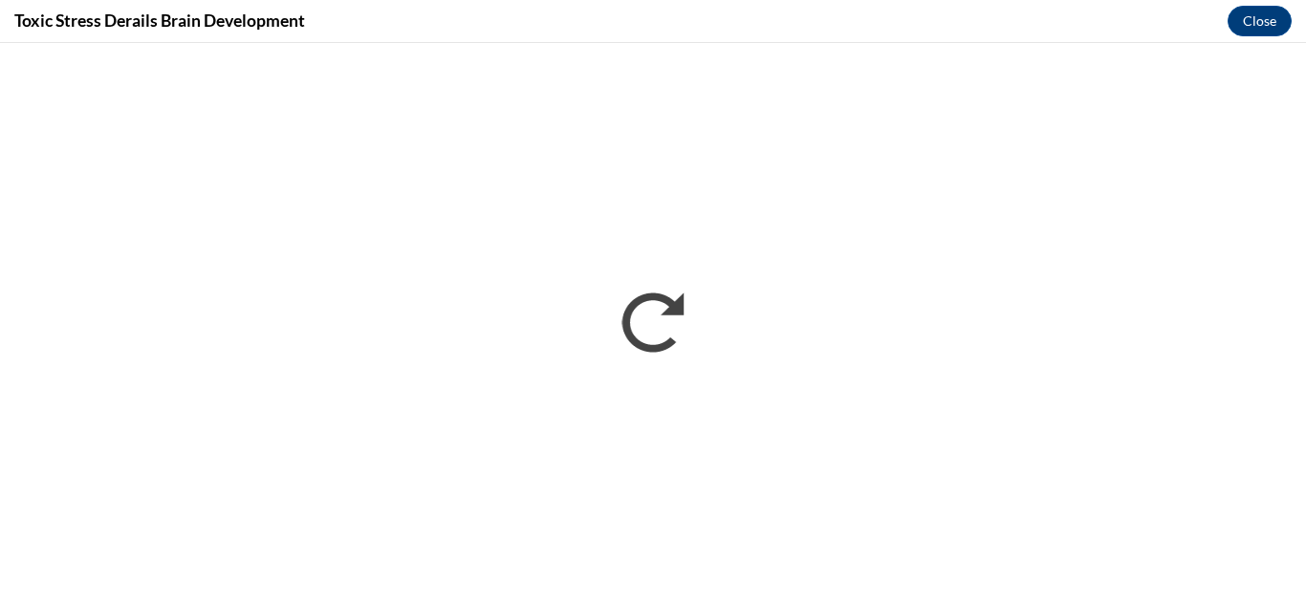
scroll to position [0, 0]
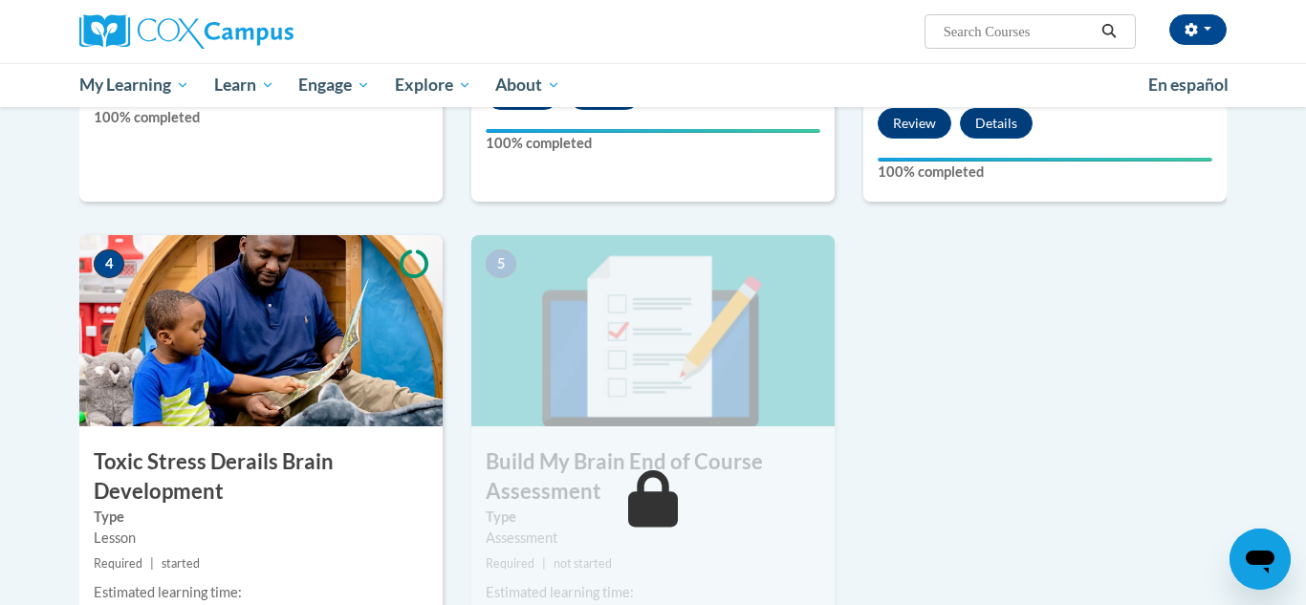
scroll to position [795, 0]
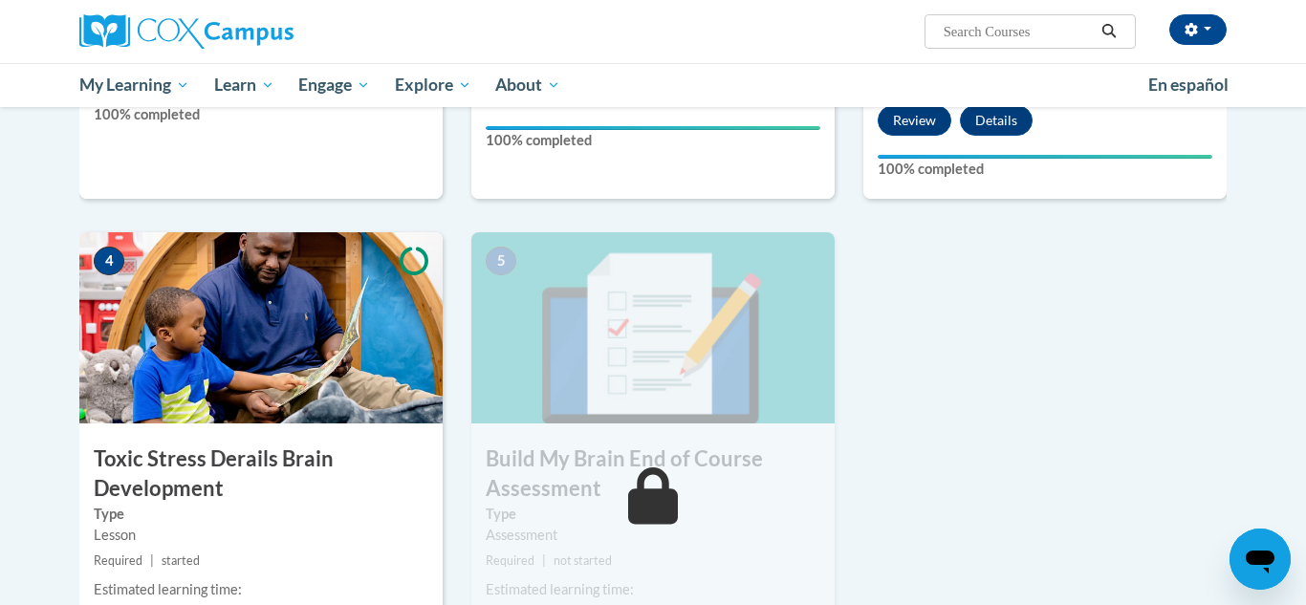
click at [1241, 322] on div "Toggle navigation Overview Lessons Resources Feedback Transcript Overview Recom…" at bounding box center [653, 214] width 1205 height 1374
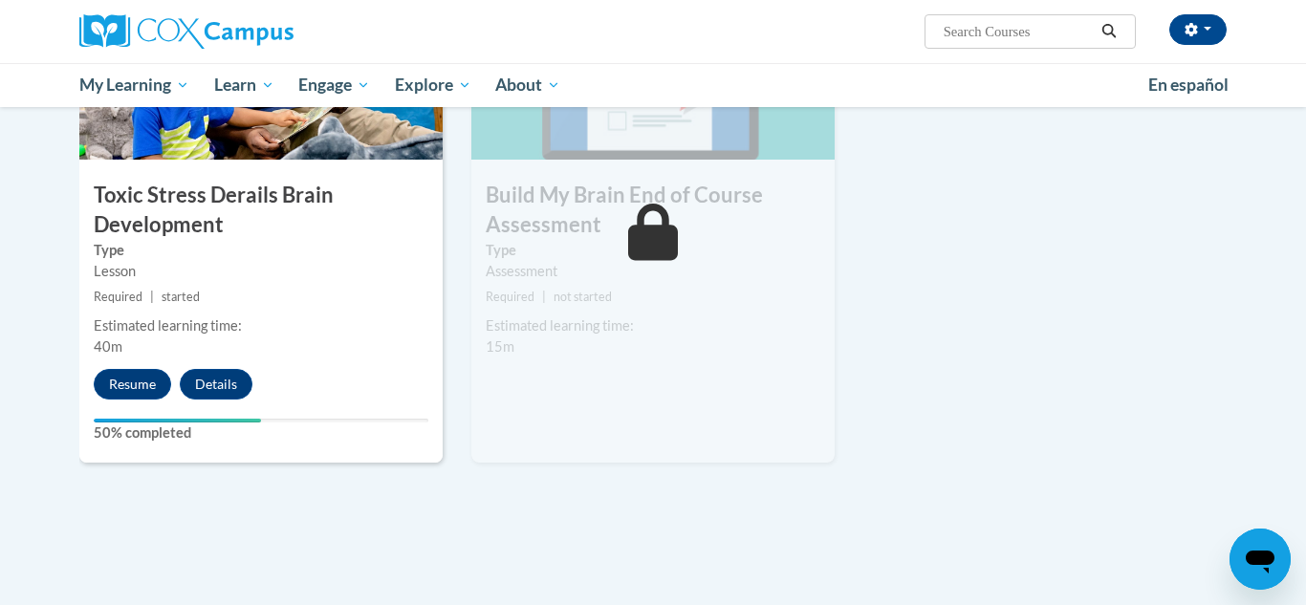
scroll to position [1071, 0]
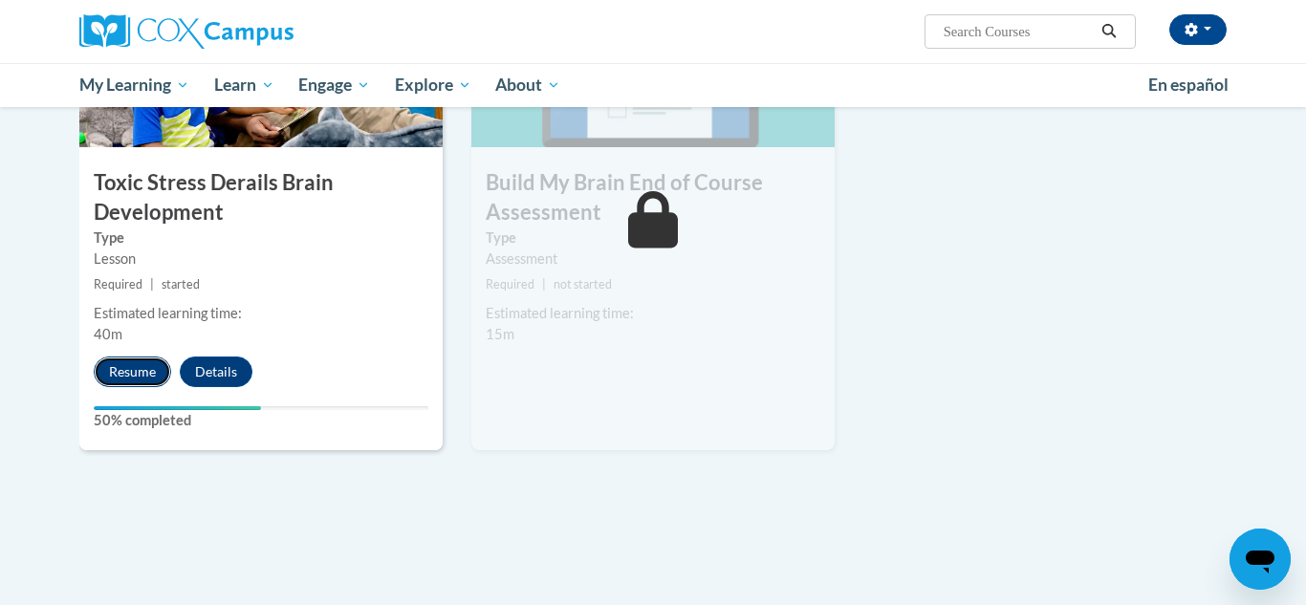
click at [149, 370] on button "Resume" at bounding box center [132, 372] width 77 height 31
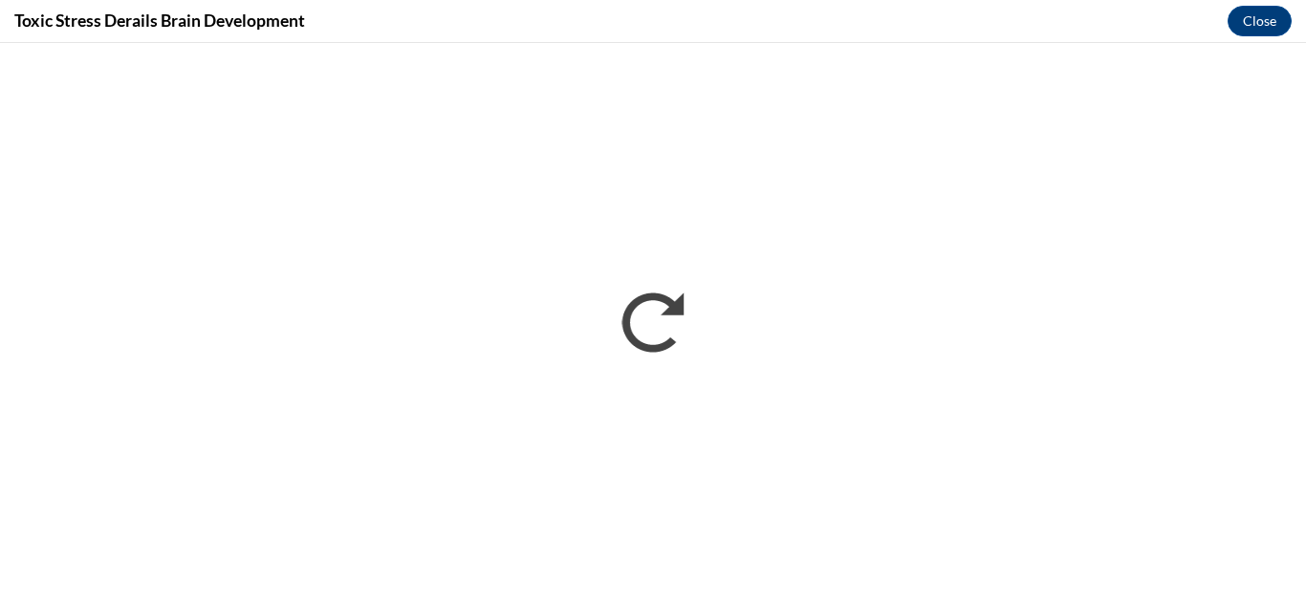
scroll to position [0, 0]
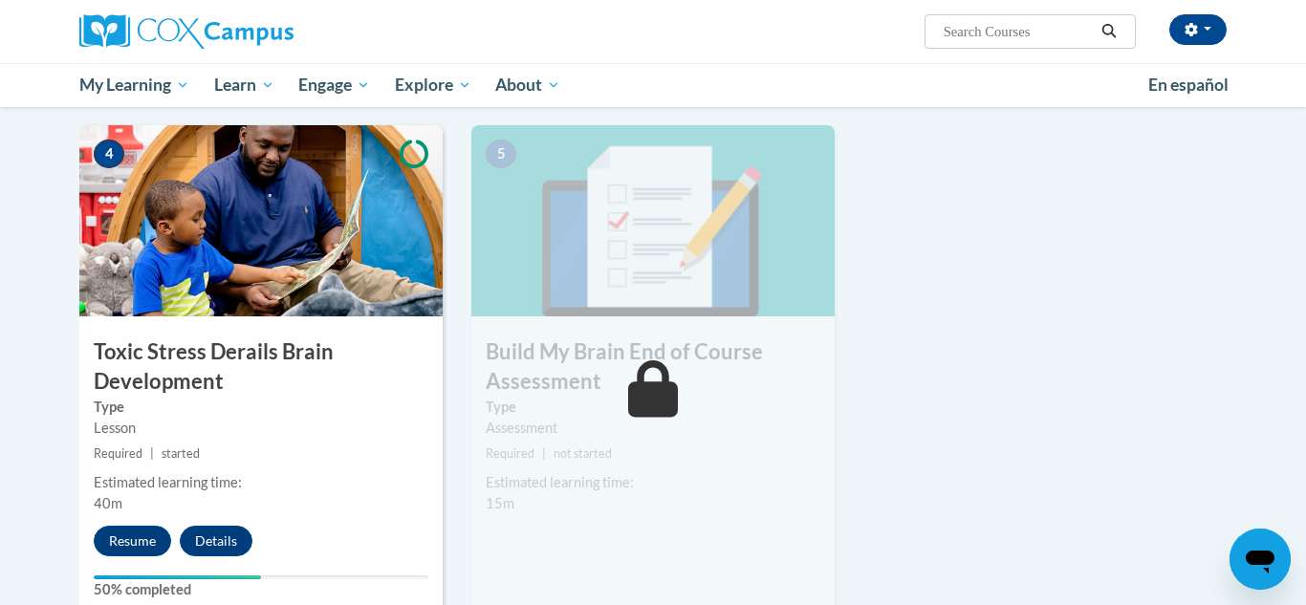
scroll to position [946, 0]
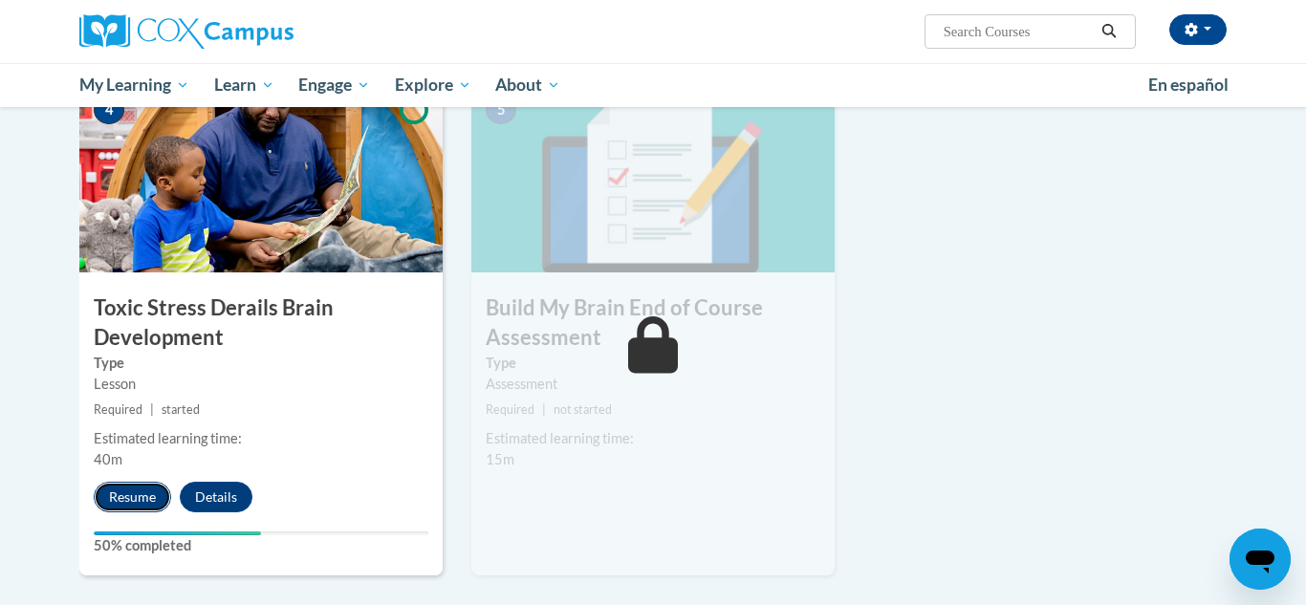
click at [139, 502] on button "Resume" at bounding box center [132, 497] width 77 height 31
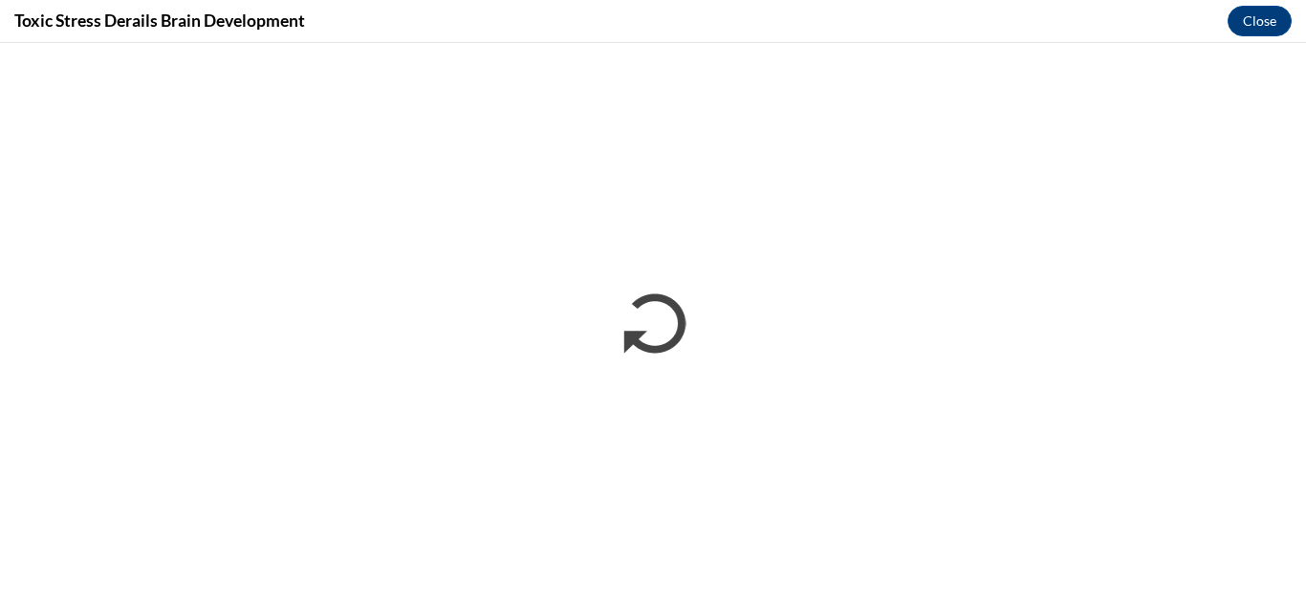
scroll to position [0, 0]
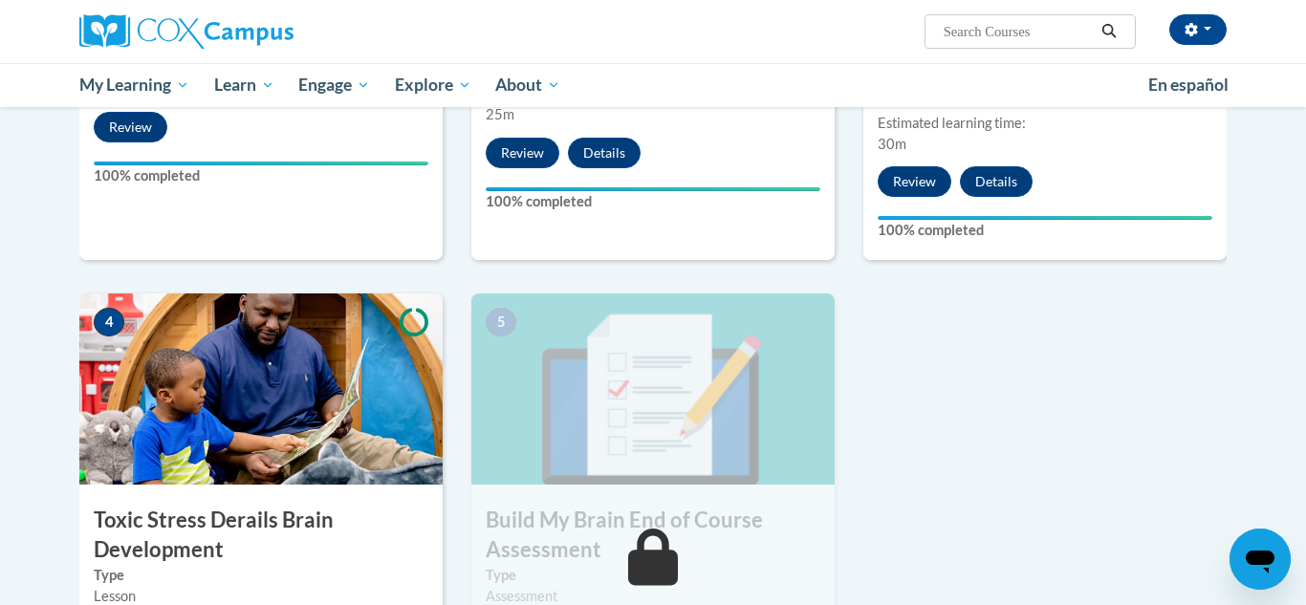
scroll to position [740, 0]
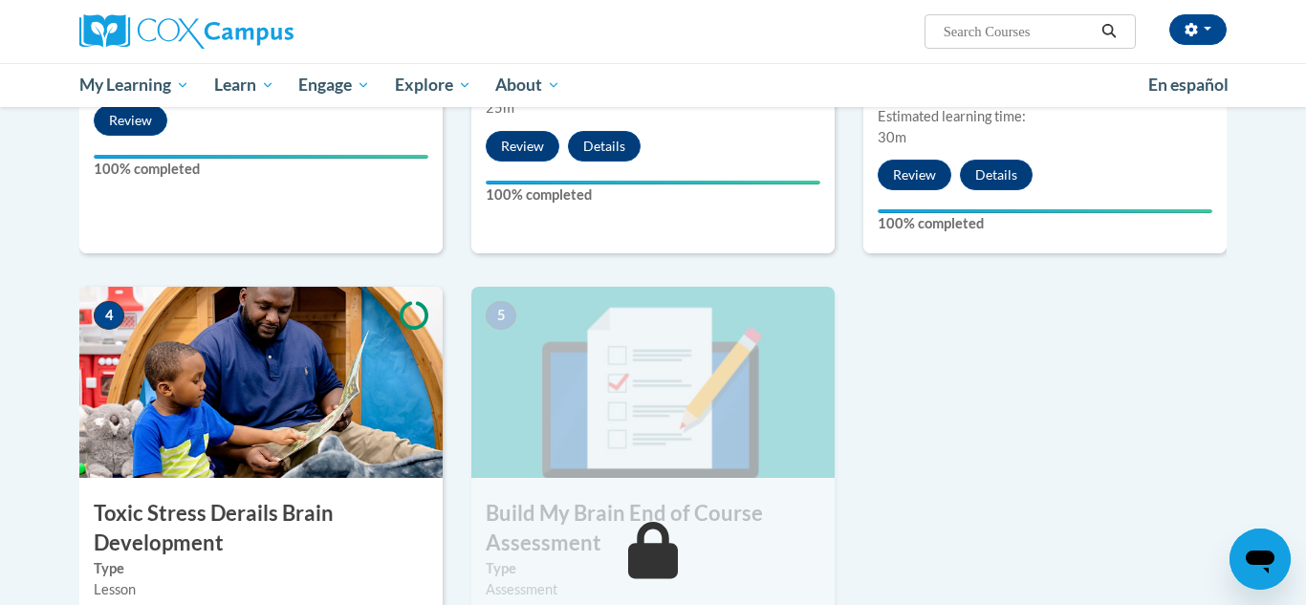
click at [1258, 346] on body "Alicia Stinson (America/Chicago UTC-05:00) My Profile Inbox My Transcripts Log …" at bounding box center [653, 265] width 1306 height 2011
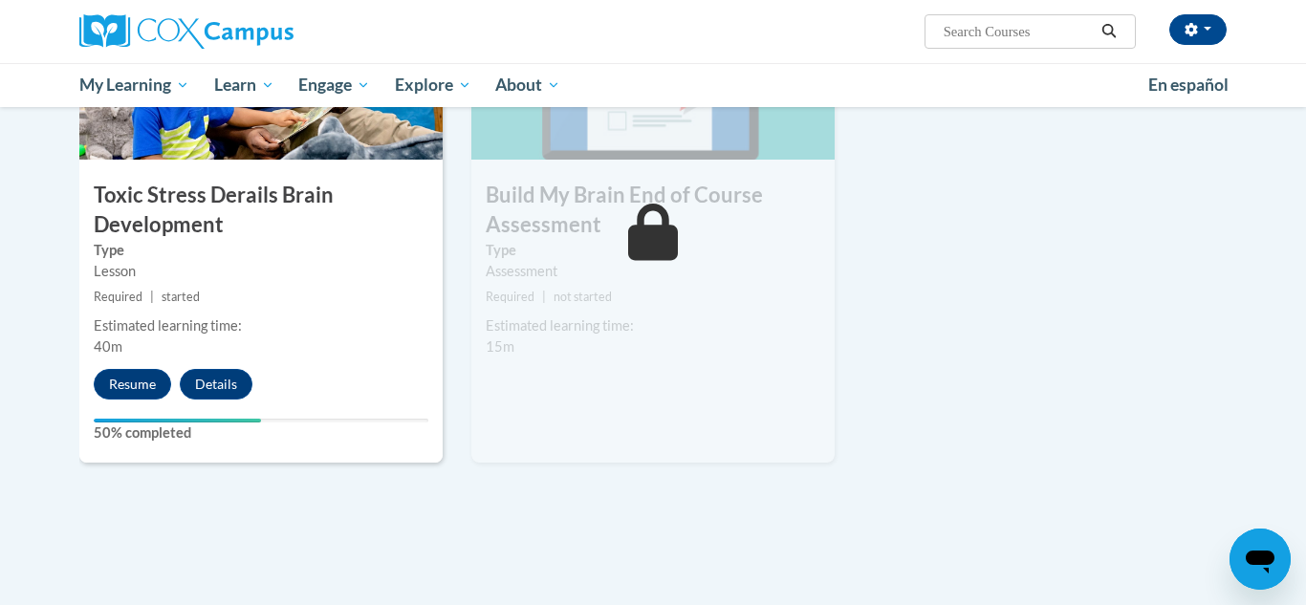
scroll to position [1043, 0]
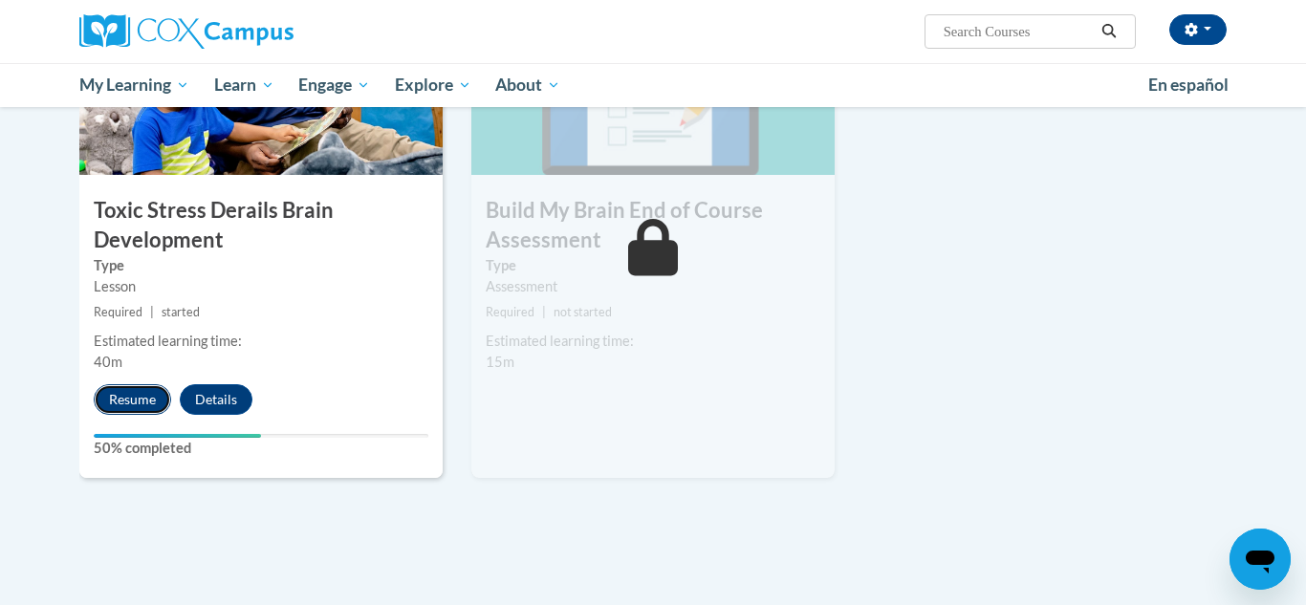
click at [156, 392] on button "Resume" at bounding box center [132, 399] width 77 height 31
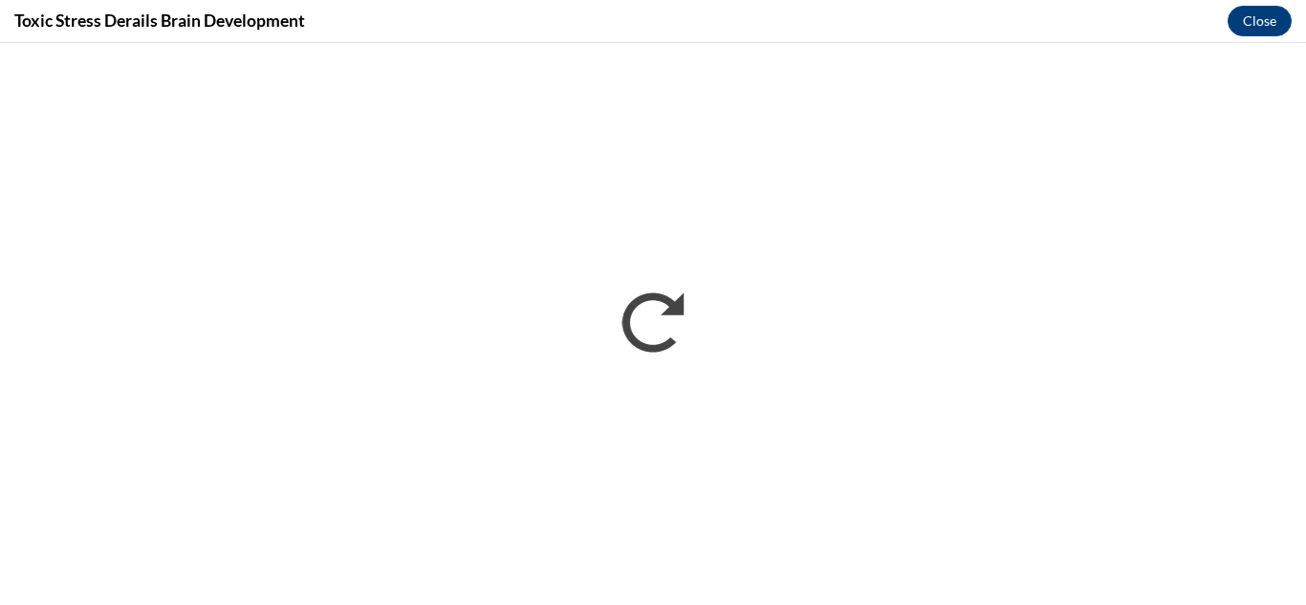
scroll to position [0, 0]
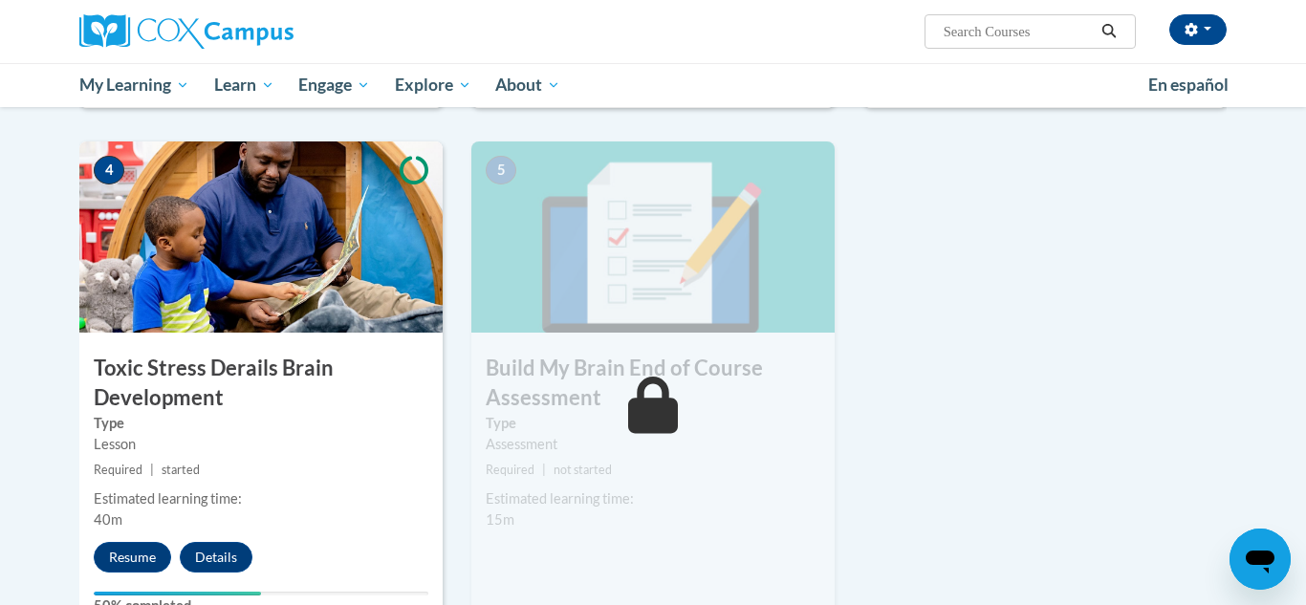
scroll to position [931, 0]
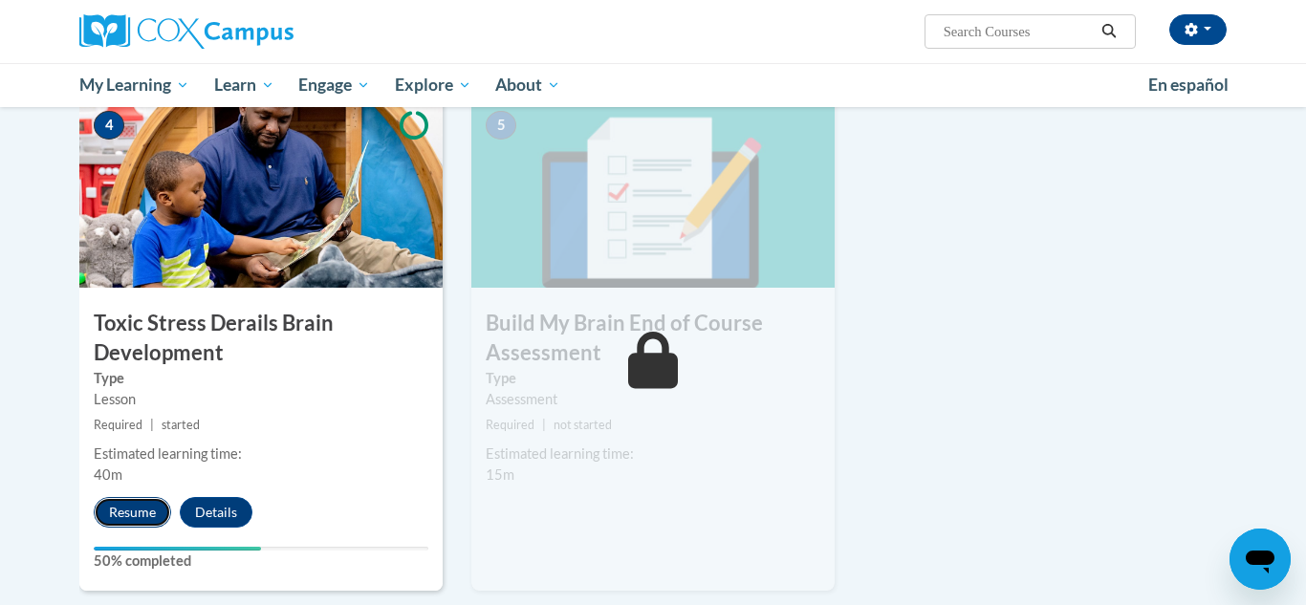
click at [123, 509] on button "Resume" at bounding box center [132, 512] width 77 height 31
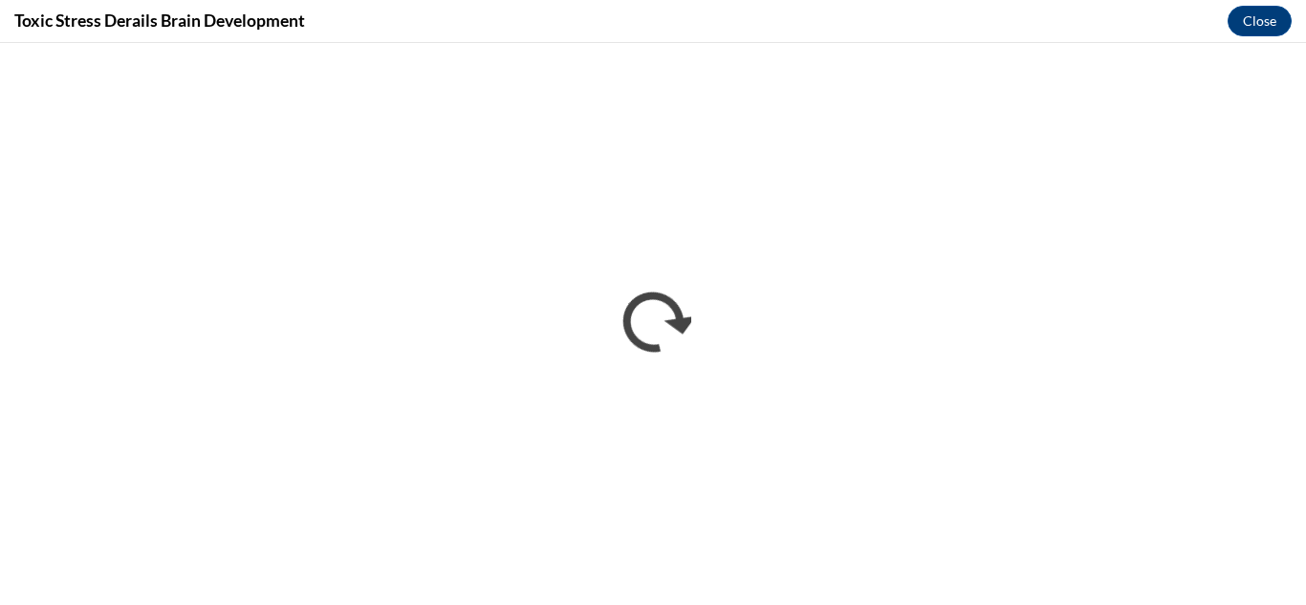
scroll to position [0, 0]
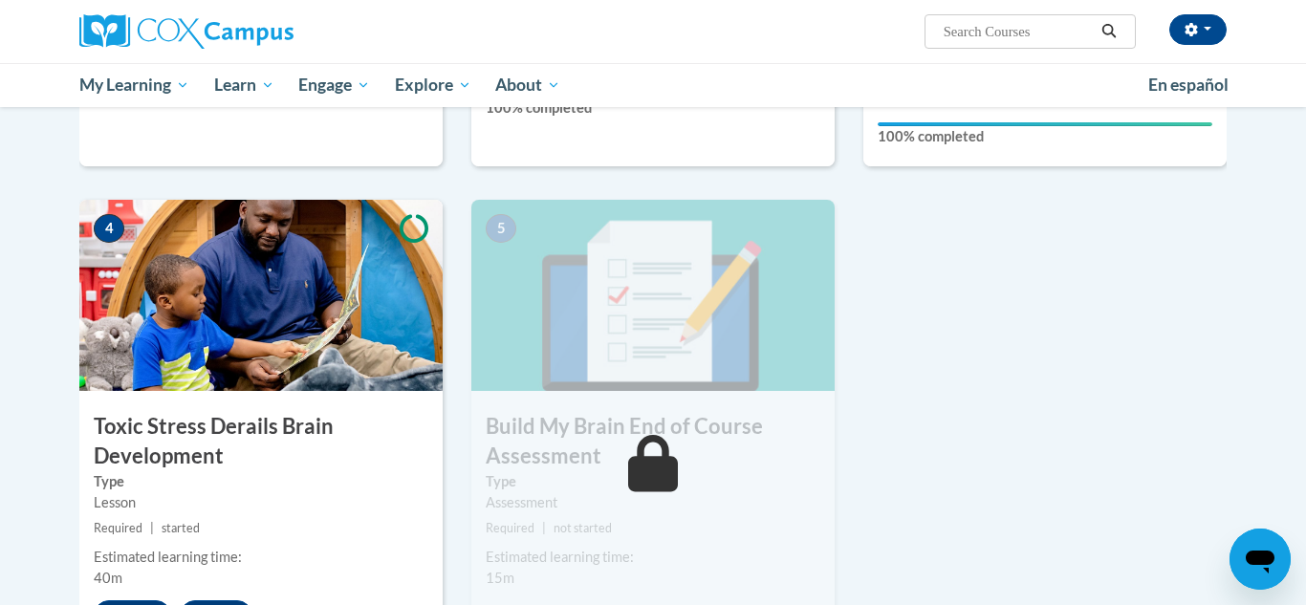
scroll to position [976, 0]
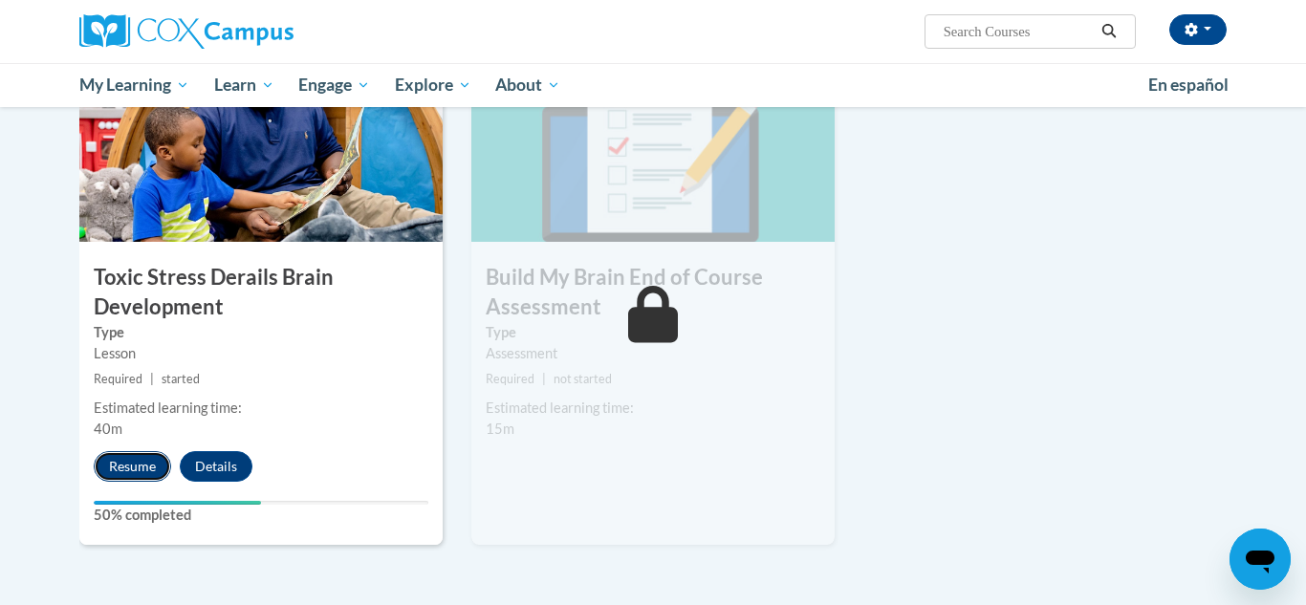
click at [142, 458] on button "Resume" at bounding box center [132, 466] width 77 height 31
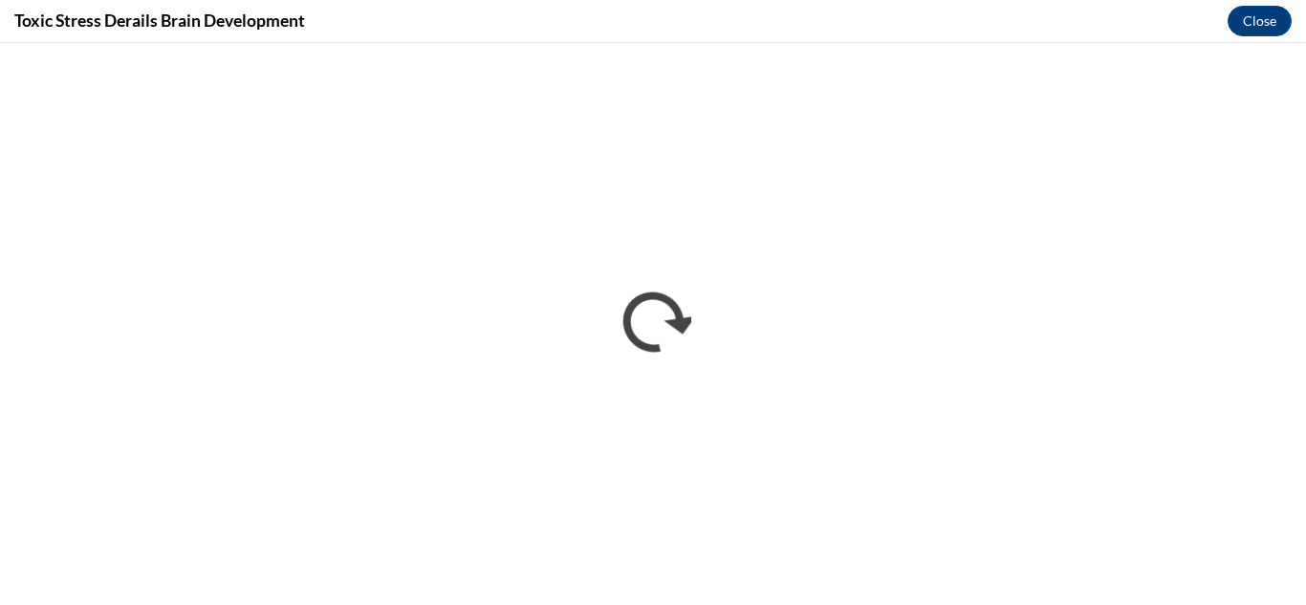
scroll to position [0, 0]
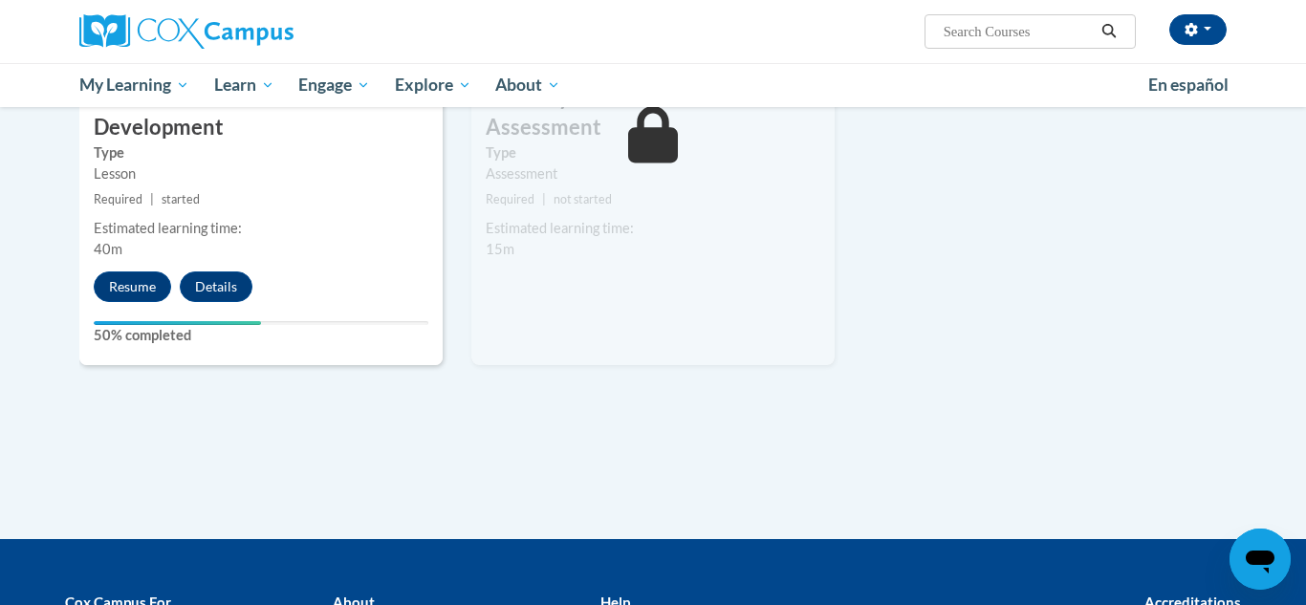
scroll to position [1181, 0]
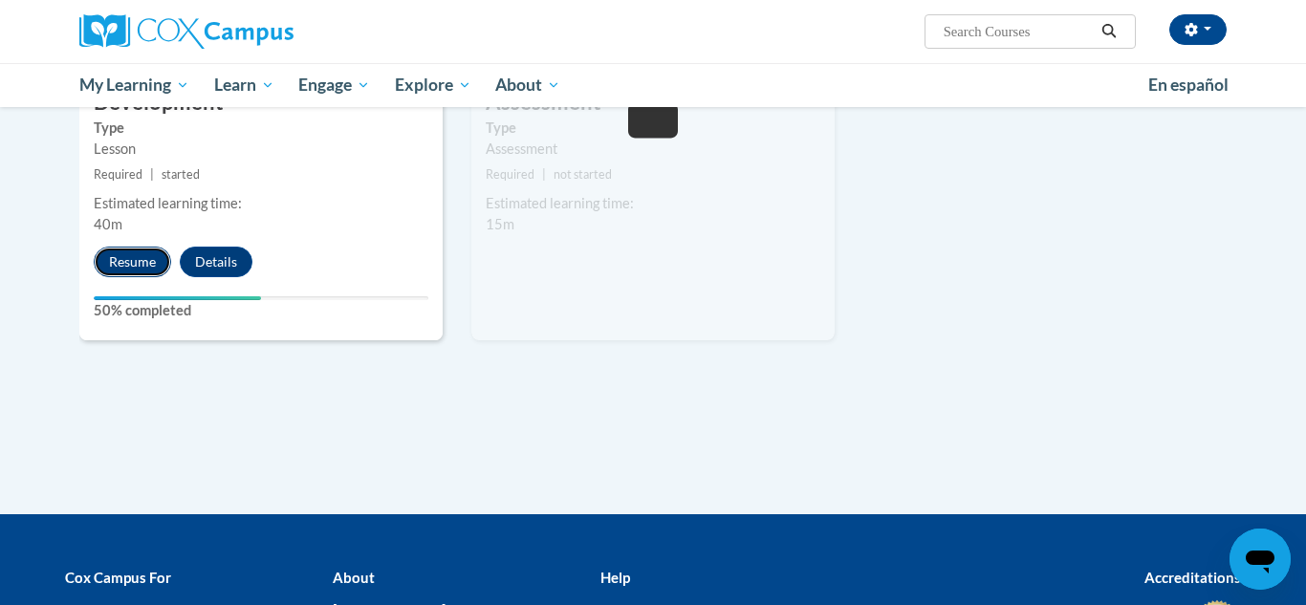
click at [117, 266] on button "Resume" at bounding box center [132, 262] width 77 height 31
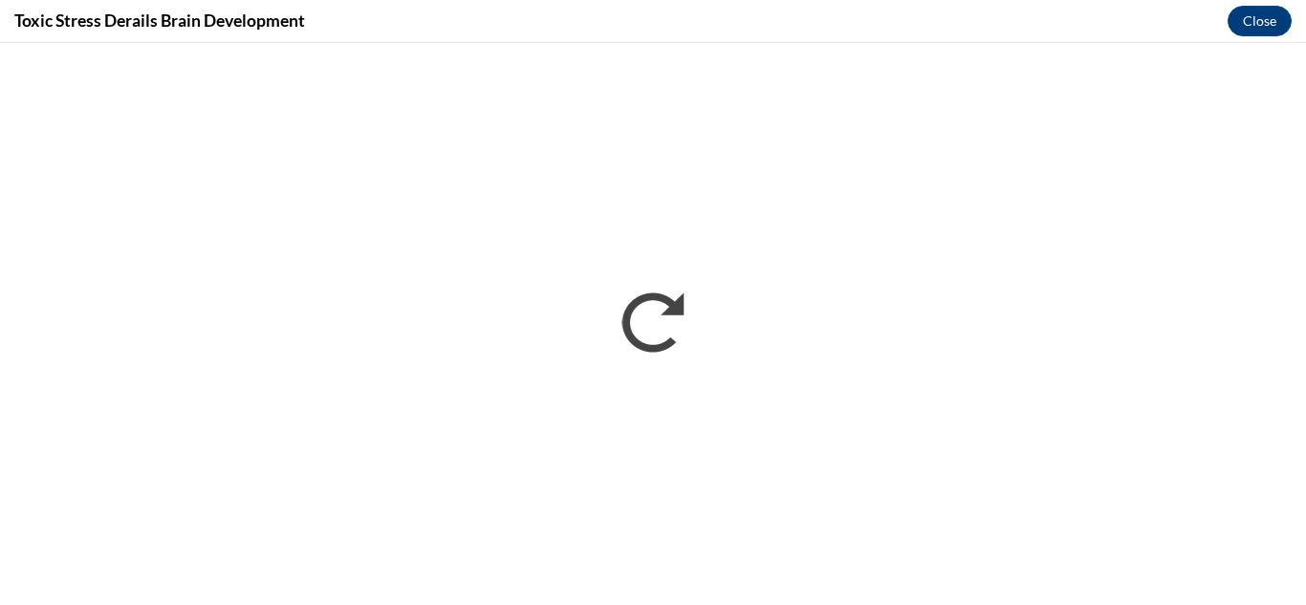
scroll to position [0, 0]
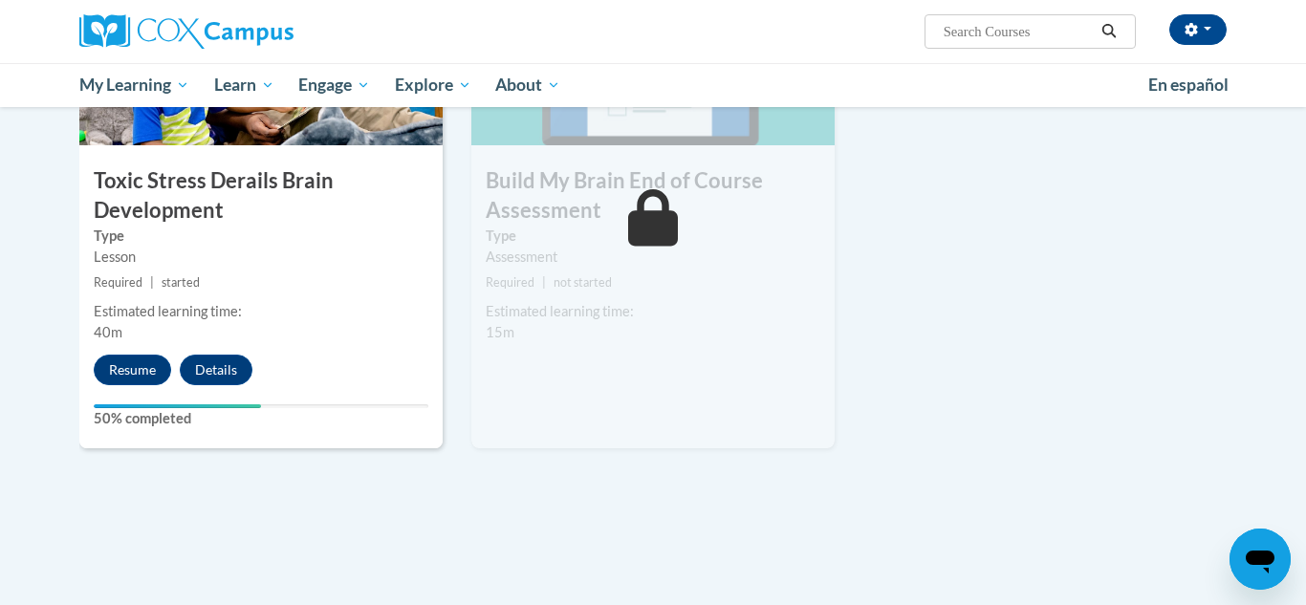
scroll to position [1070, 0]
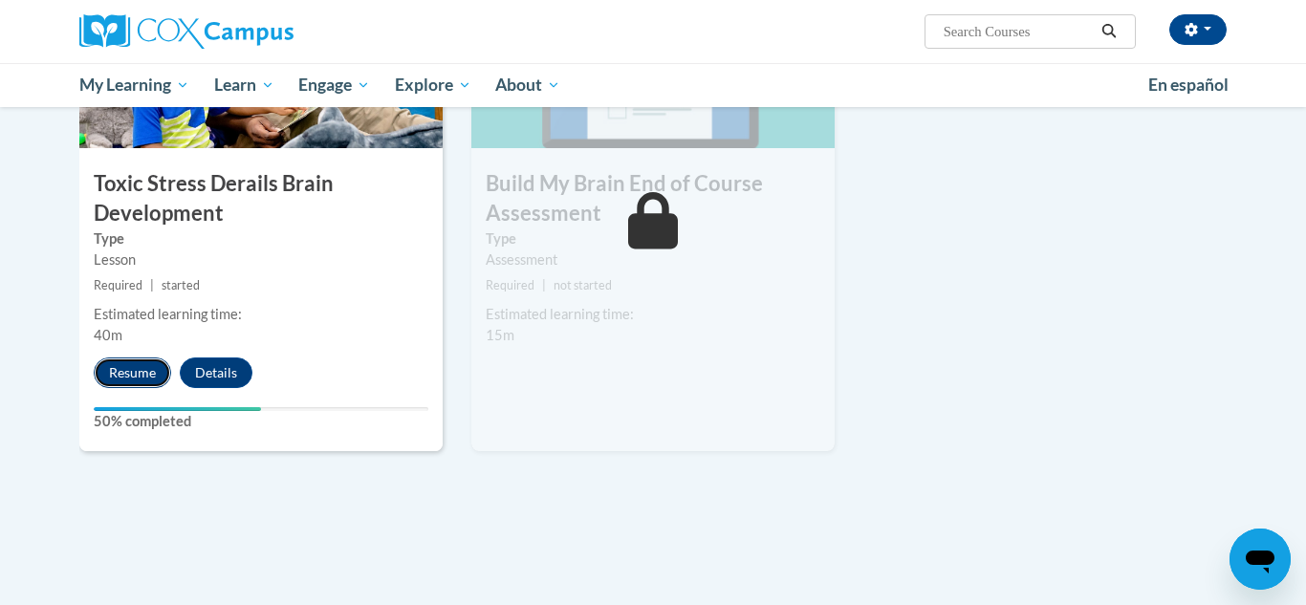
click at [119, 361] on button "Resume" at bounding box center [132, 373] width 77 height 31
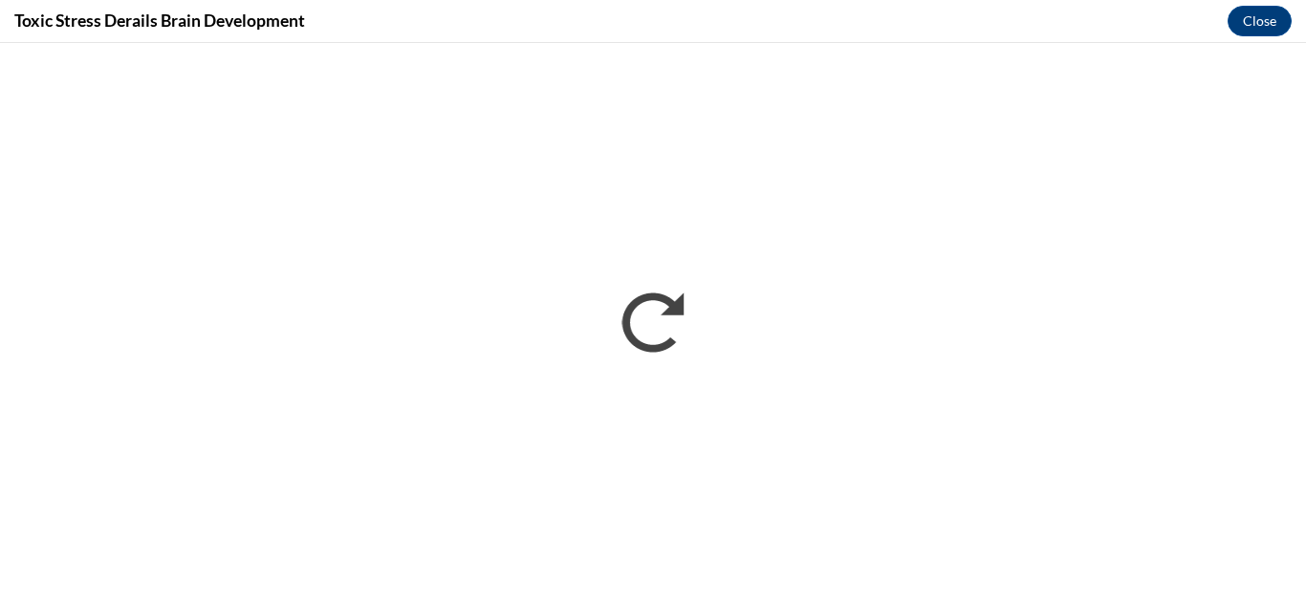
scroll to position [0, 0]
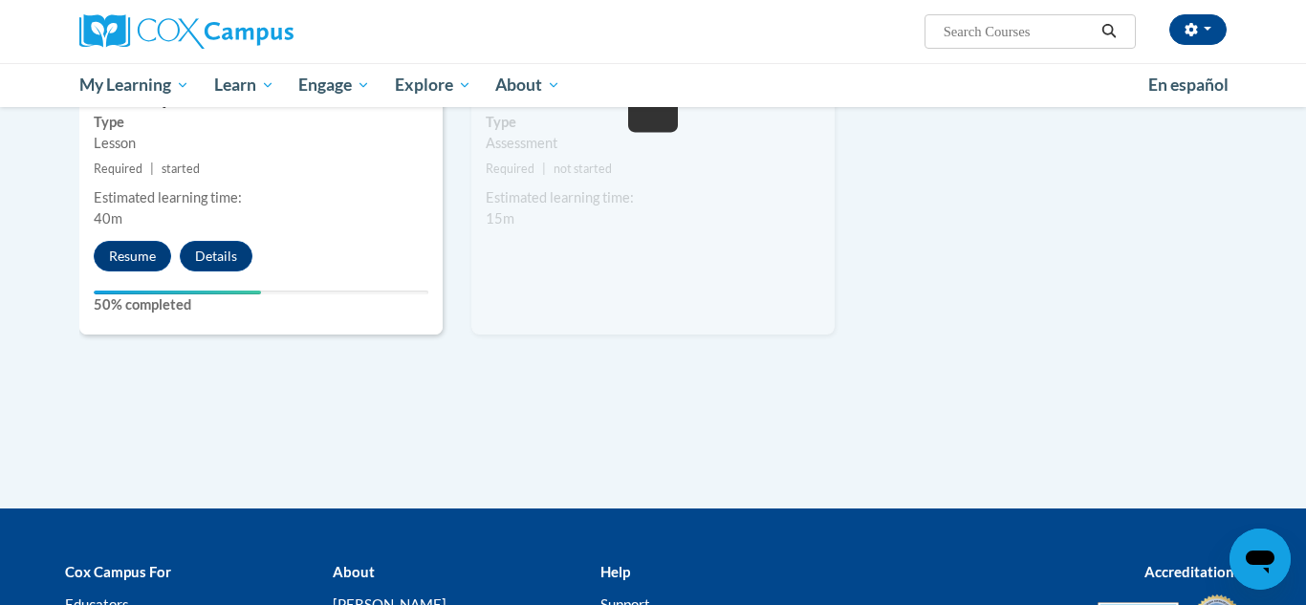
scroll to position [1199, 0]
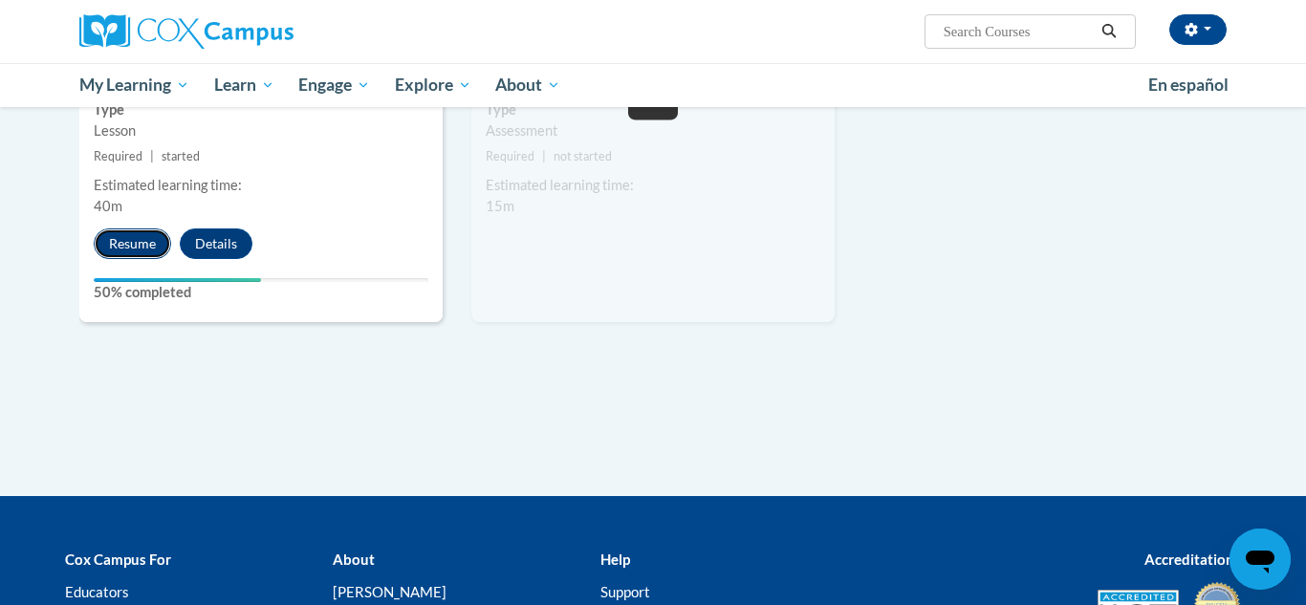
click at [142, 238] on button "Resume" at bounding box center [132, 244] width 77 height 31
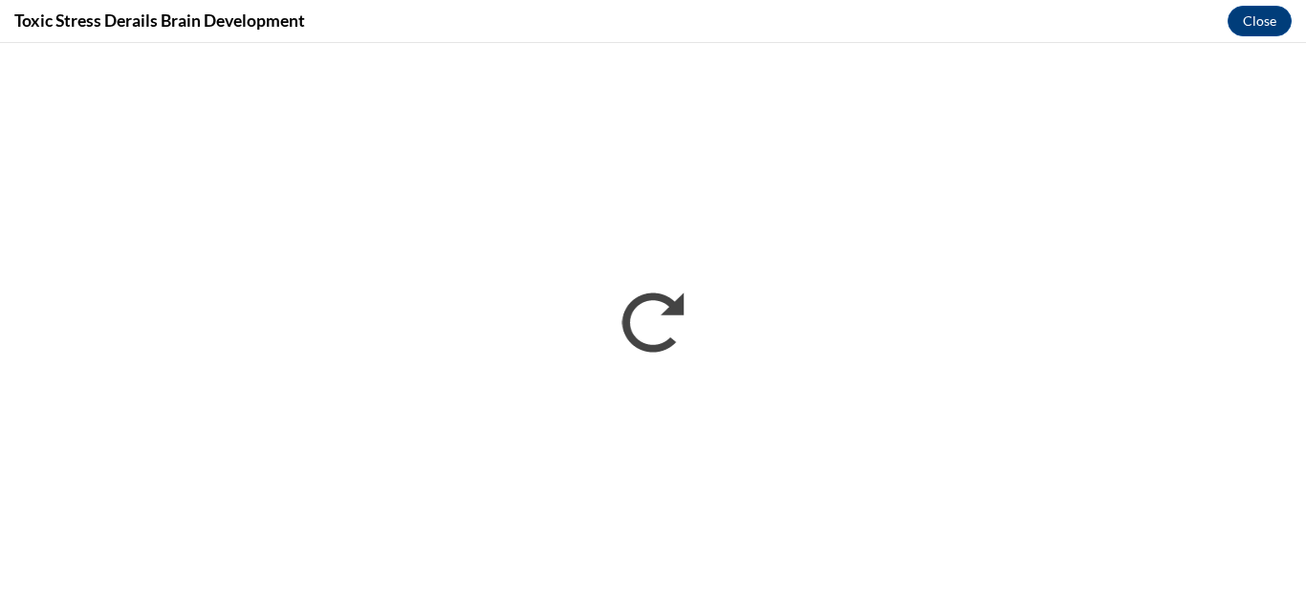
scroll to position [0, 0]
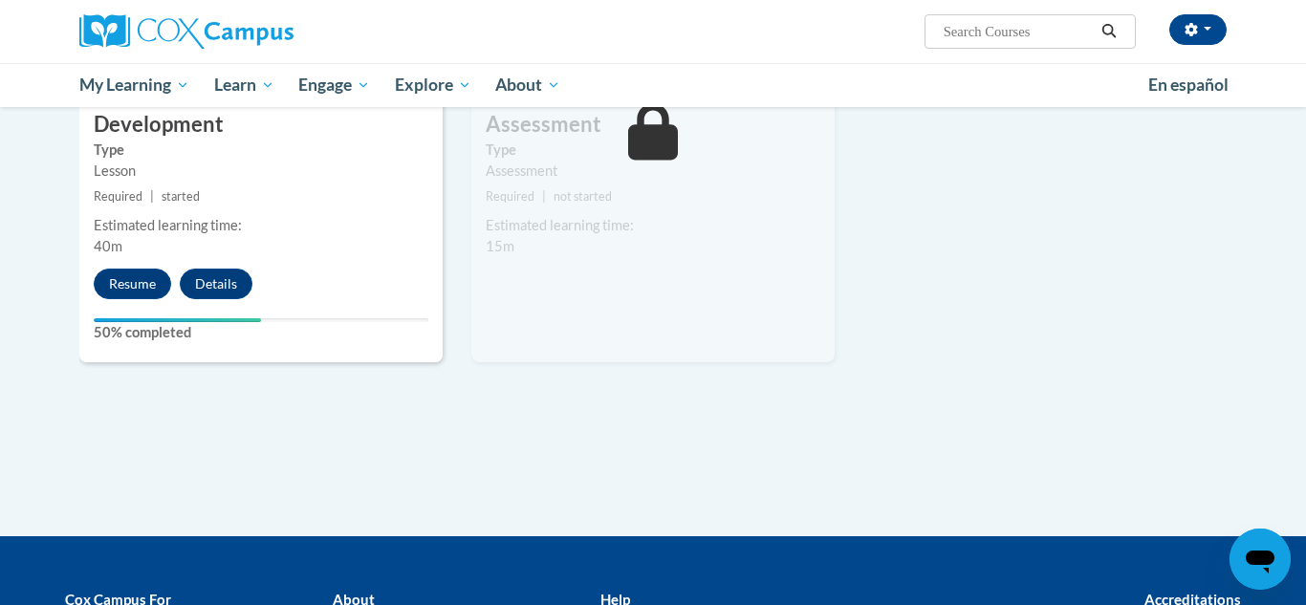
scroll to position [1211, 0]
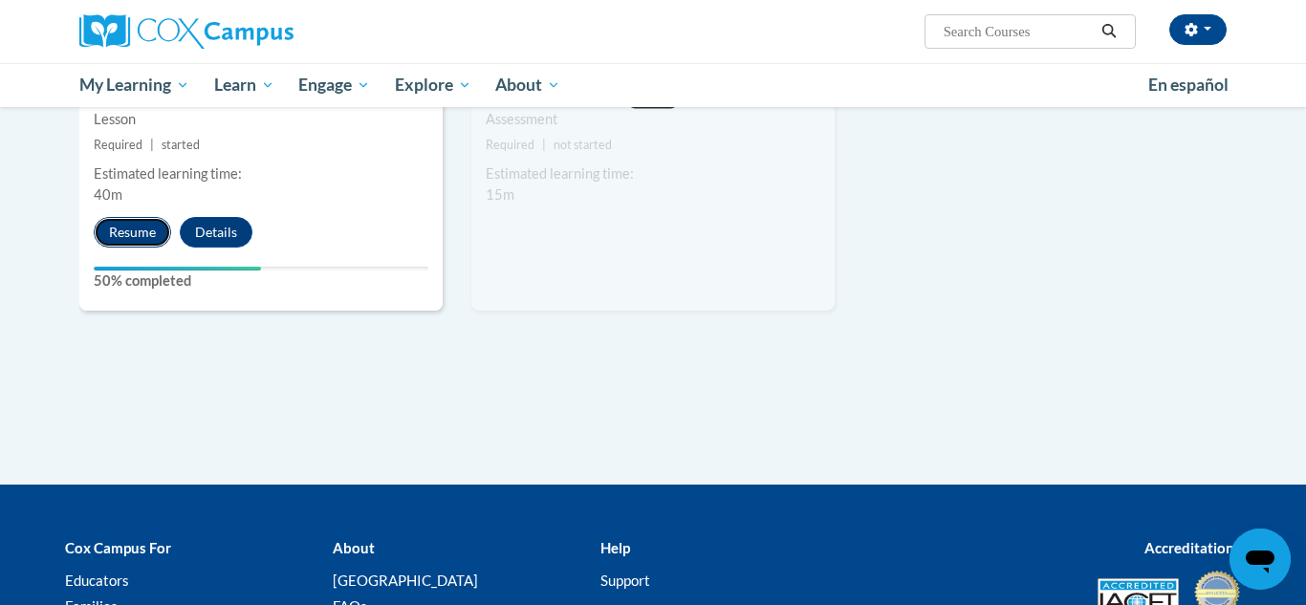
click at [121, 239] on button "Resume" at bounding box center [132, 232] width 77 height 31
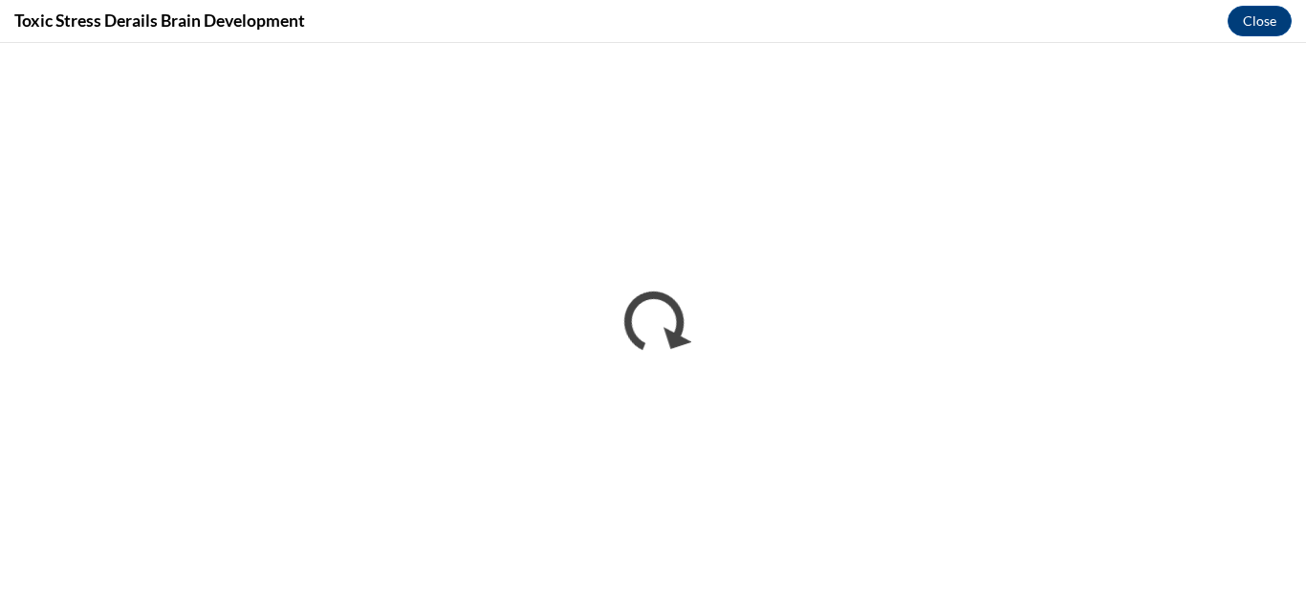
scroll to position [0, 0]
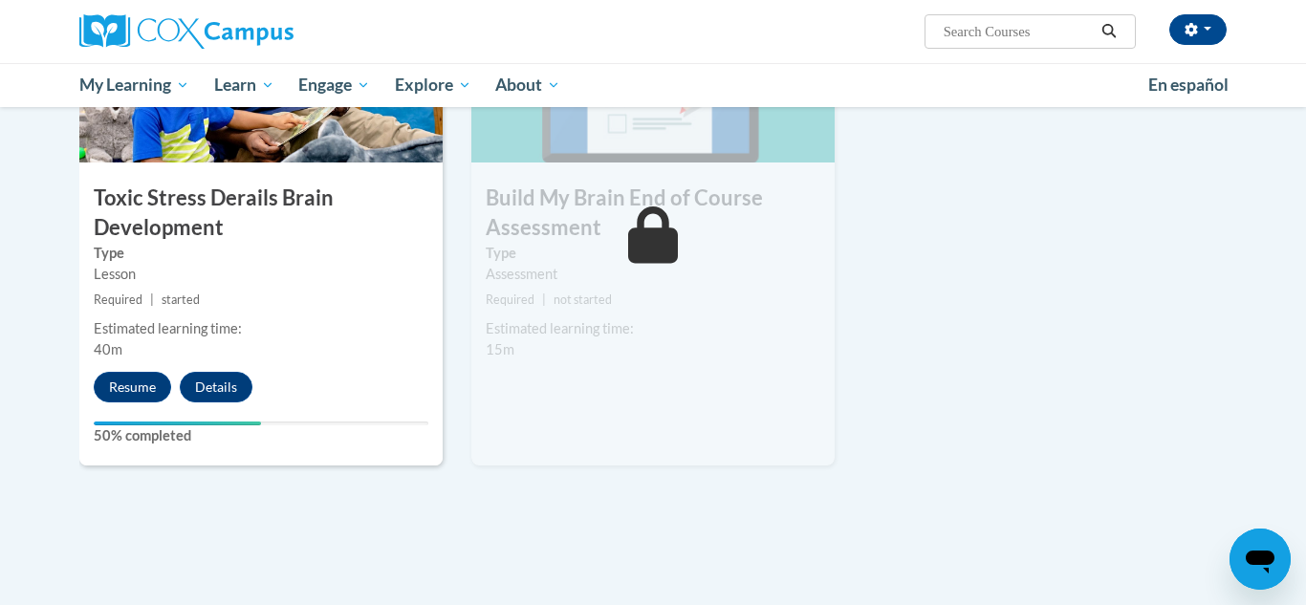
scroll to position [1059, 0]
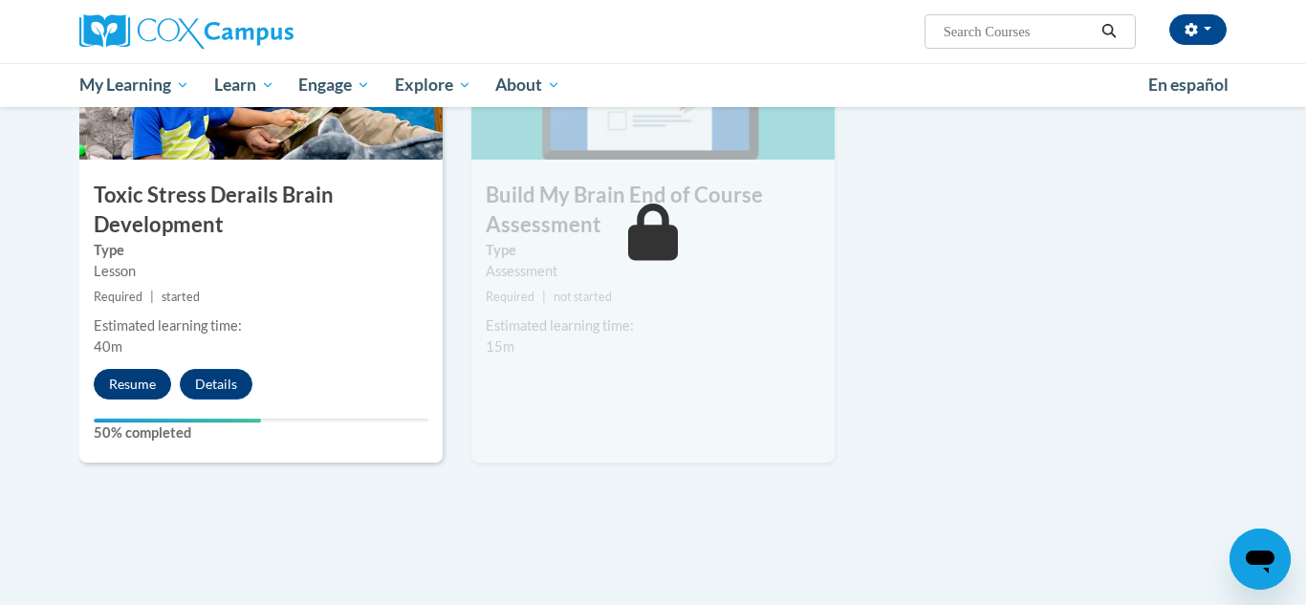
click at [122, 384] on button "Resume" at bounding box center [132, 384] width 77 height 31
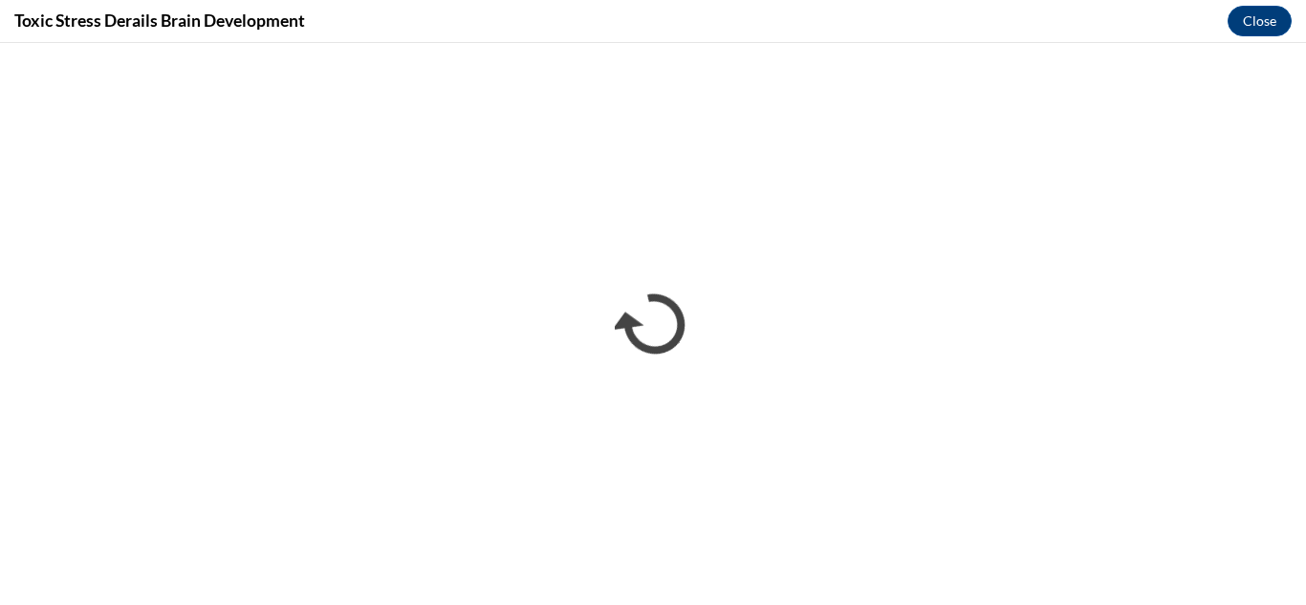
scroll to position [0, 0]
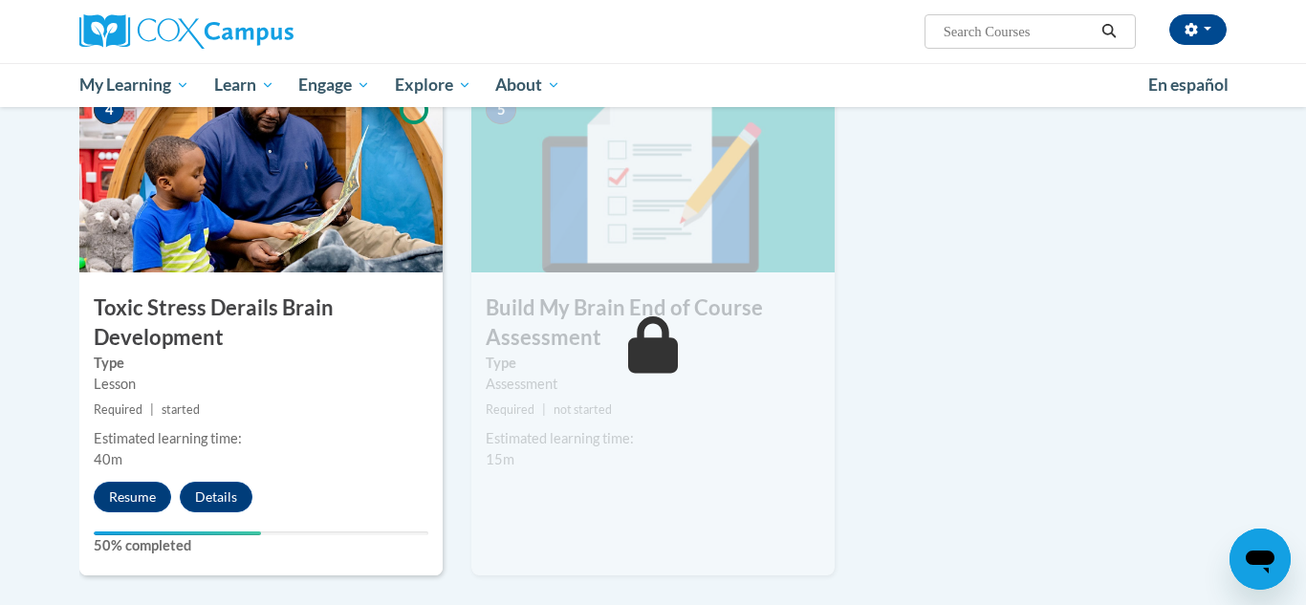
scroll to position [1022, 0]
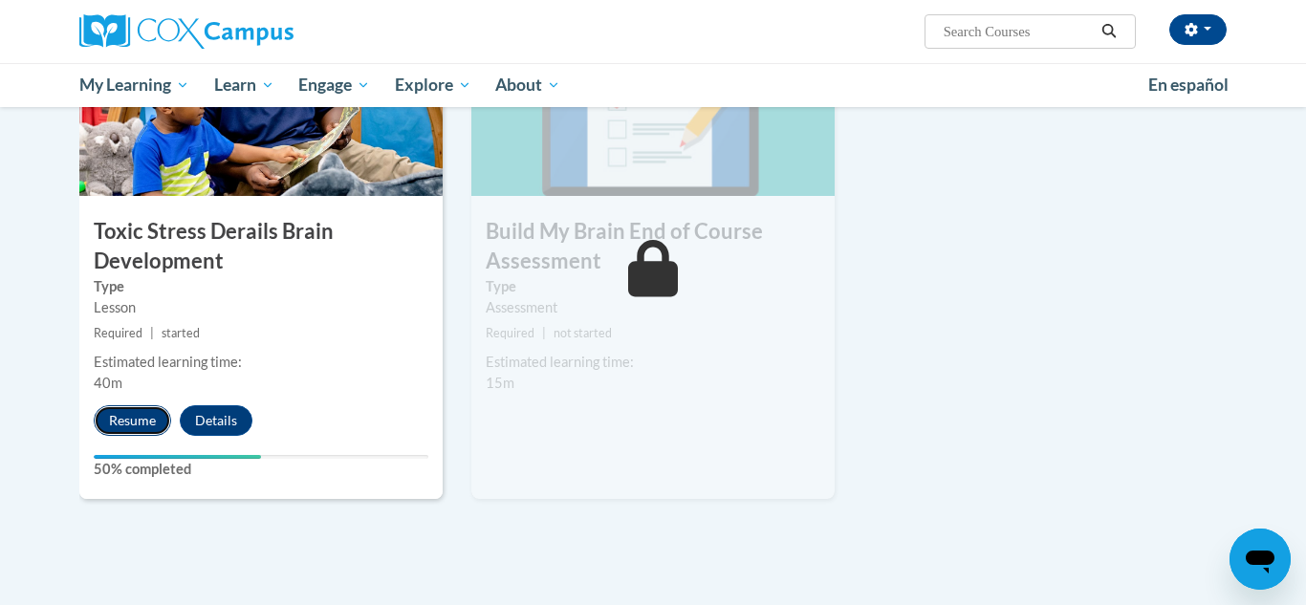
click at [113, 416] on button "Resume" at bounding box center [132, 421] width 77 height 31
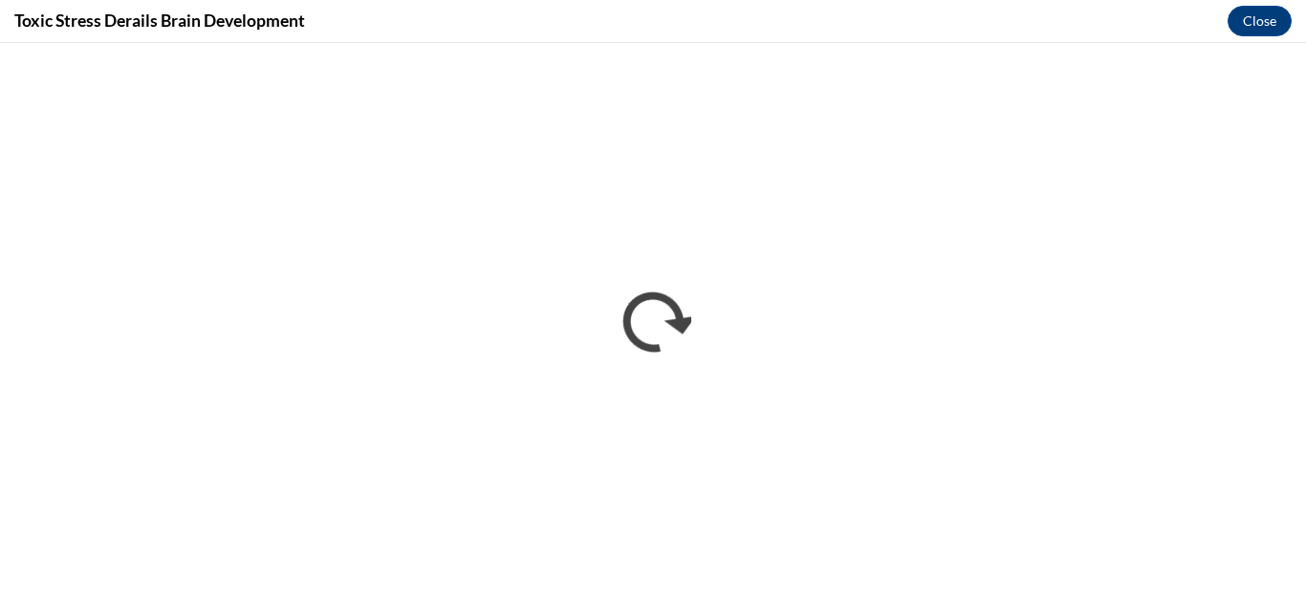
scroll to position [0, 0]
